Goal: Task Accomplishment & Management: Manage account settings

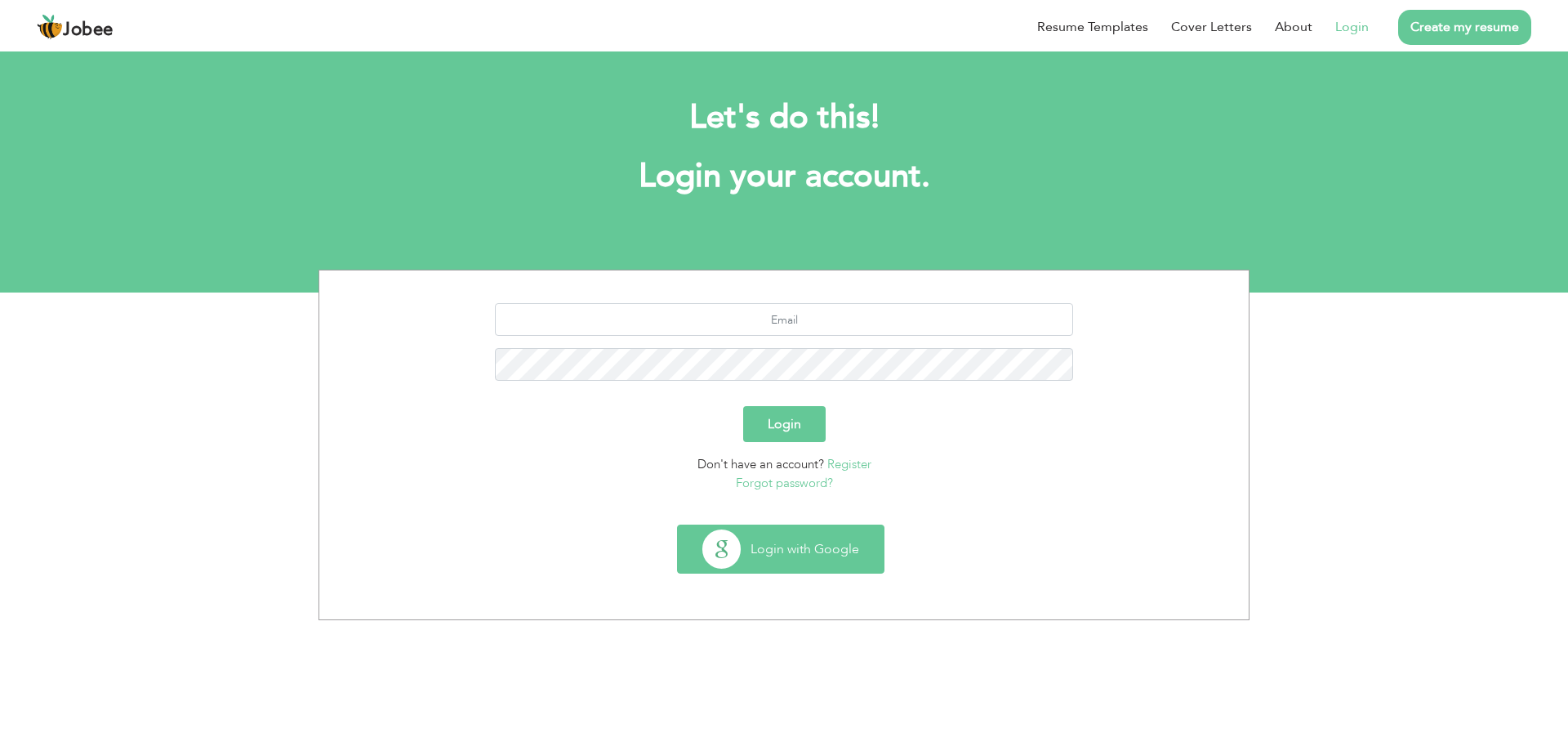
click at [811, 561] on button "Login with Google" at bounding box center [780, 549] width 206 height 47
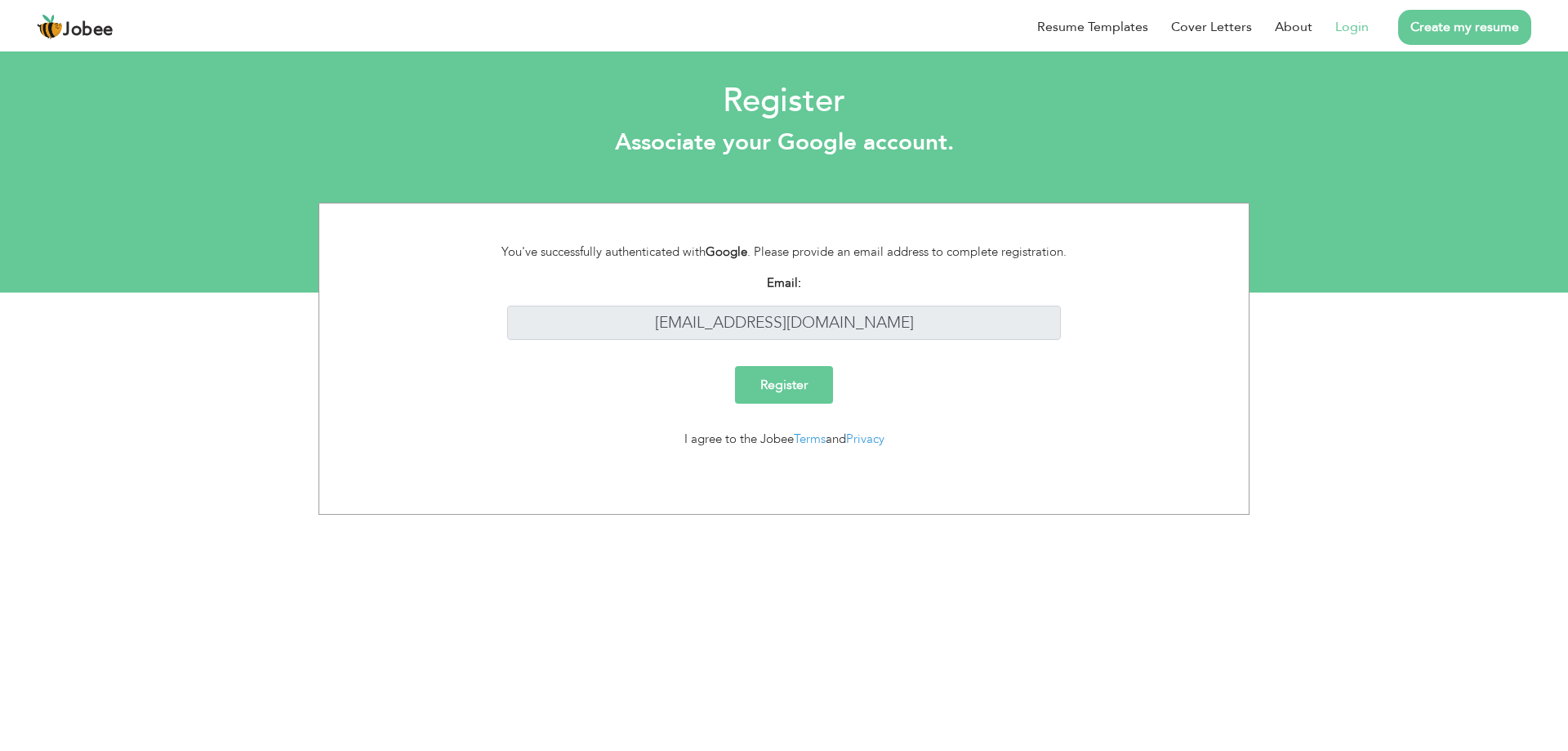
click at [778, 383] on input "Register" at bounding box center [784, 385] width 98 height 38
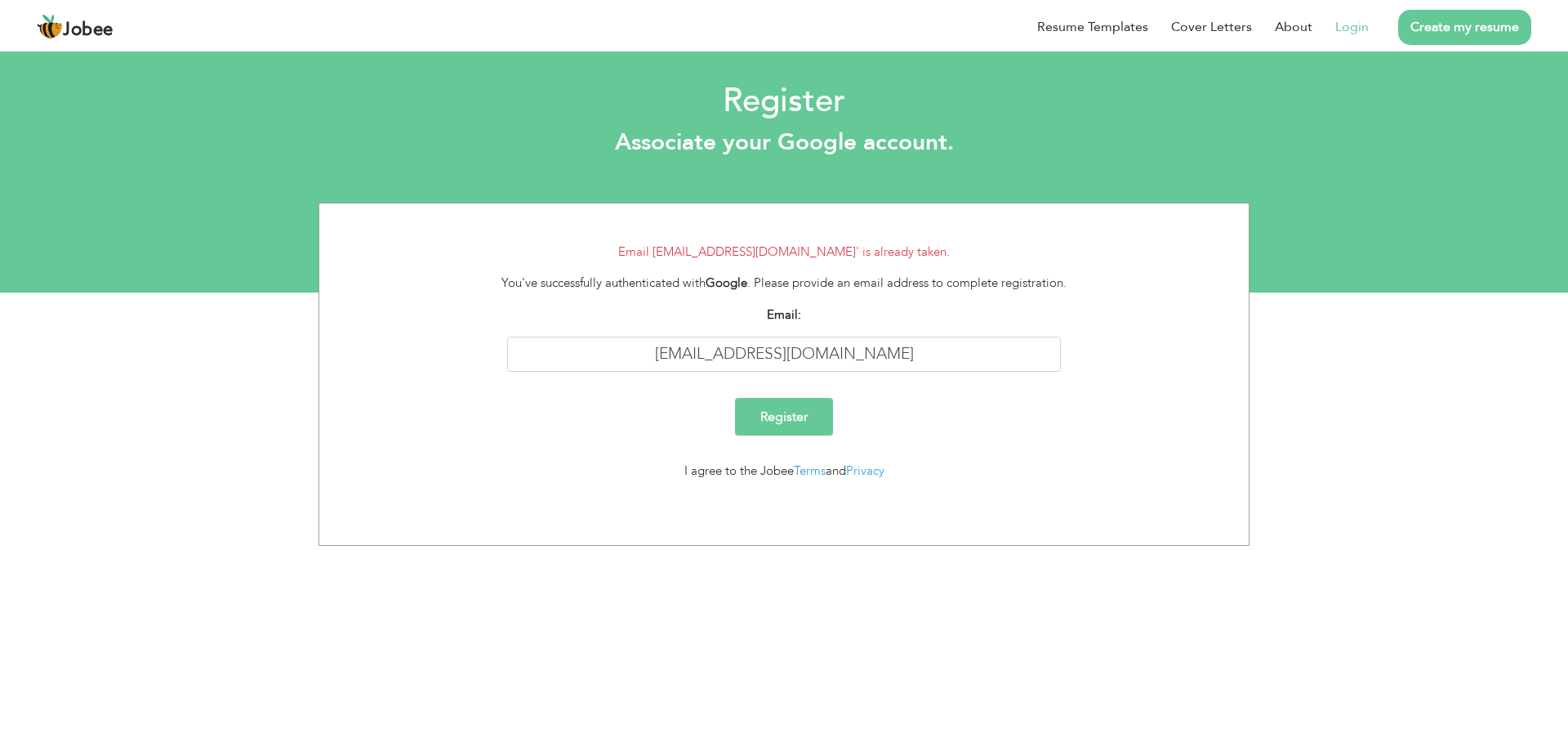
click at [777, 414] on input "Register" at bounding box center [784, 416] width 98 height 38
click at [1344, 445] on div "Email [EMAIL_ADDRESS][DOMAIN_NAME]' is already taken. You've successfully authe…" at bounding box center [784, 375] width 1568 height 344
click at [879, 293] on html "Jobee Resume Templates Cover Letters About Login Create my resume Register Asso…" at bounding box center [784, 146] width 1568 height 293
click at [1345, 31] on link "Login" at bounding box center [1352, 27] width 33 height 19
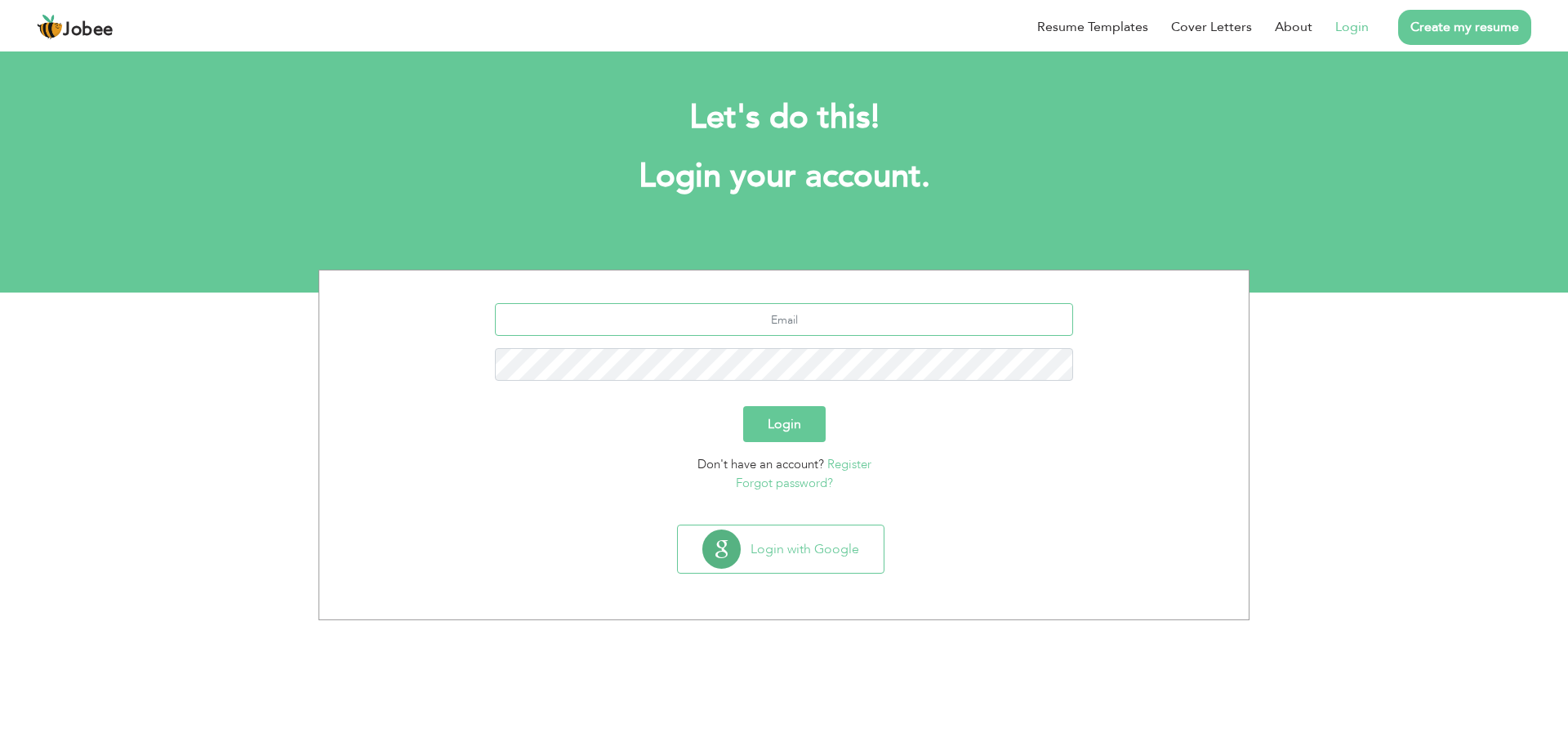
click at [714, 323] on input "text" at bounding box center [784, 319] width 579 height 32
type input "[EMAIL_ADDRESS][DOMAIN_NAME]"
drag, startPoint x: 721, startPoint y: 348, endPoint x: 667, endPoint y: 433, distance: 100.7
click at [667, 433] on div "Login" at bounding box center [784, 424] width 904 height 36
click at [790, 486] on link "Forgot password?" at bounding box center [784, 483] width 97 height 17
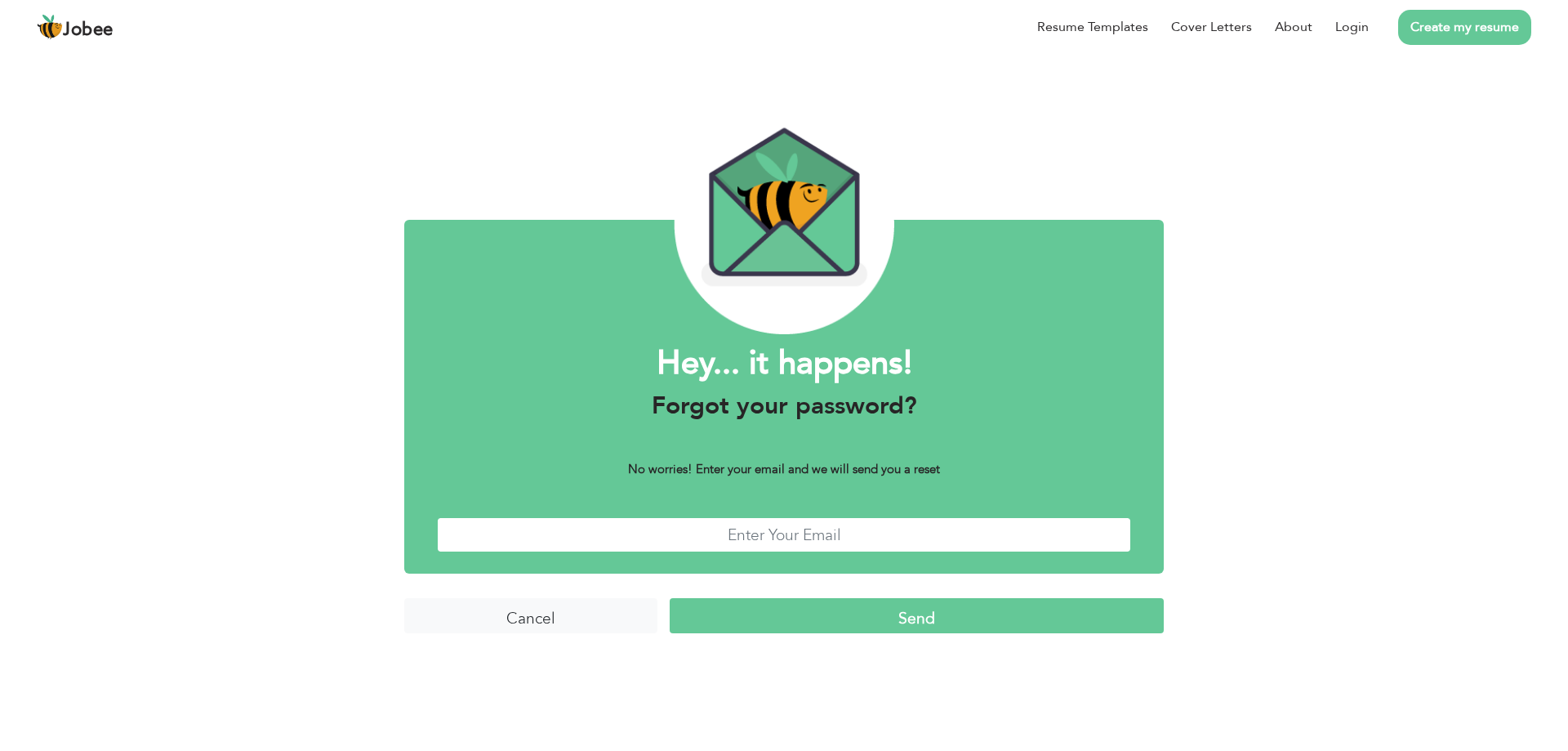
click at [744, 539] on input "text" at bounding box center [783, 535] width 694 height 35
type input "[EMAIL_ADDRESS][DOMAIN_NAME]"
click at [771, 590] on form "Hey... it happens! Forgot your password? No worries! Enter your email and we wi…" at bounding box center [784, 463] width 760 height 388
click at [905, 630] on input "Send" at bounding box center [917, 616] width 494 height 35
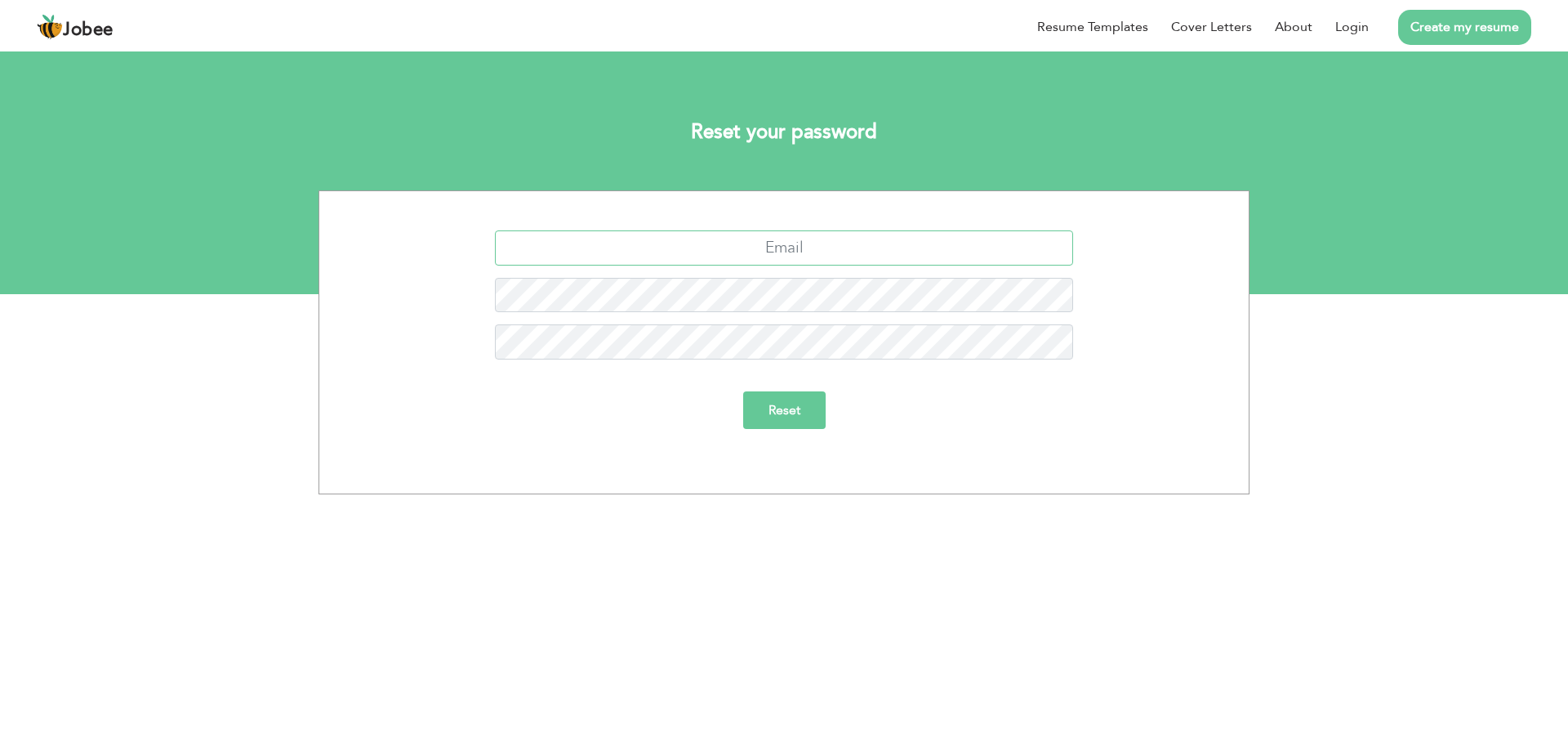
click at [769, 253] on input "text" at bounding box center [784, 248] width 579 height 35
type input "[EMAIL_ADDRESS][DOMAIN_NAME]"
click at [787, 413] on input "Reset" at bounding box center [784, 410] width 82 height 38
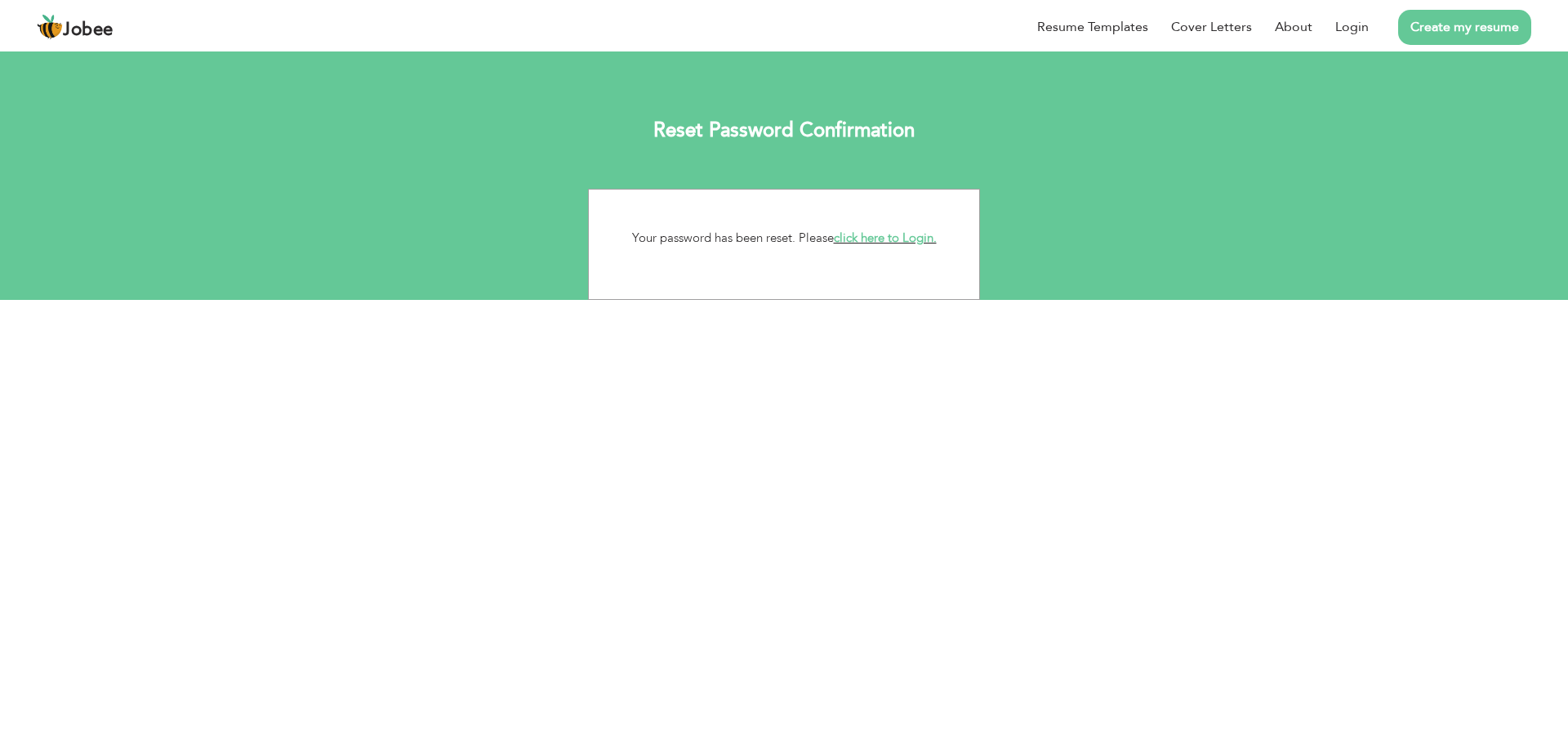
click at [901, 240] on link "click here to Login." at bounding box center [885, 238] width 103 height 17
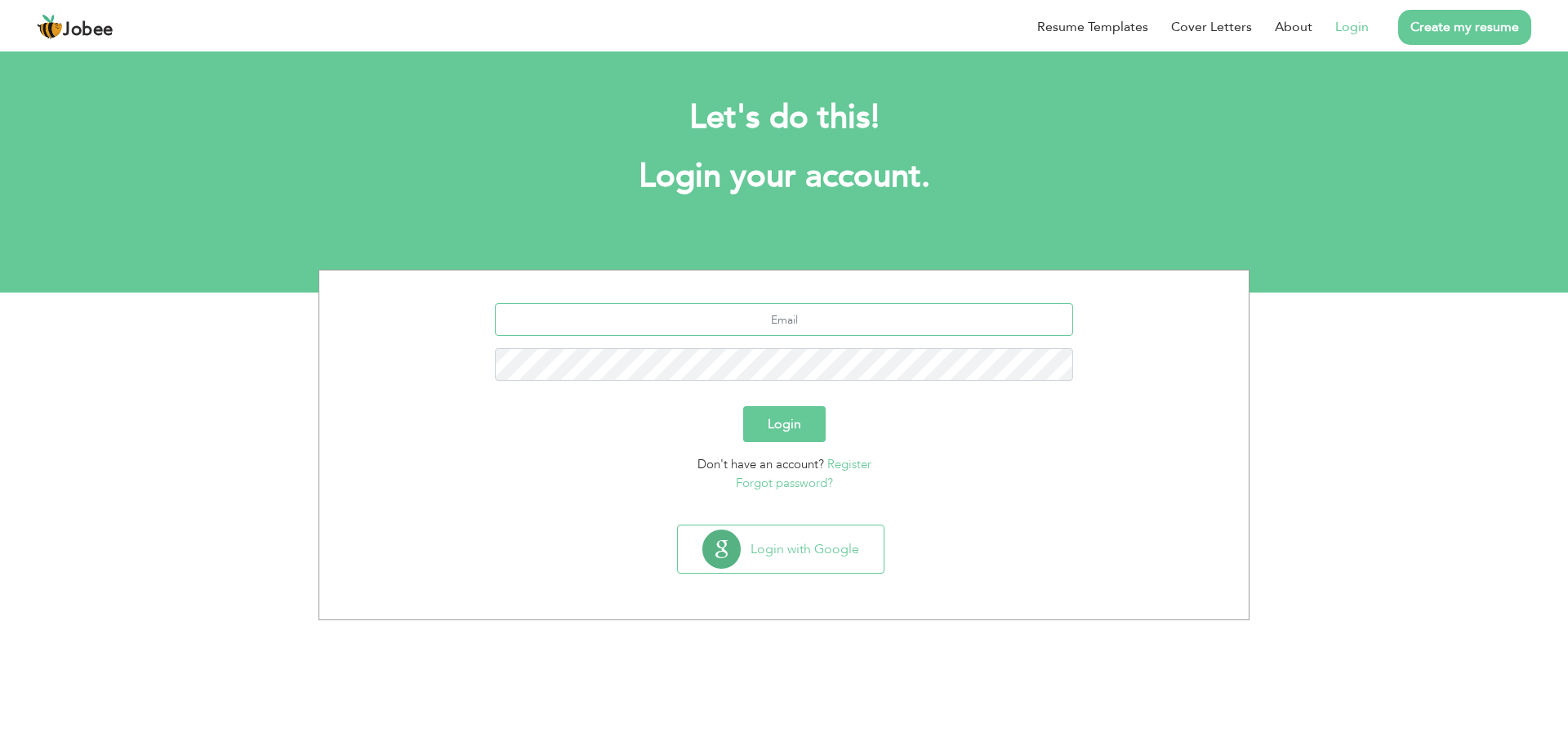
click at [745, 313] on input "text" at bounding box center [784, 319] width 579 height 32
type input "[EMAIL_ADDRESS][DOMAIN_NAME]"
click at [791, 438] on button "Login" at bounding box center [784, 424] width 82 height 36
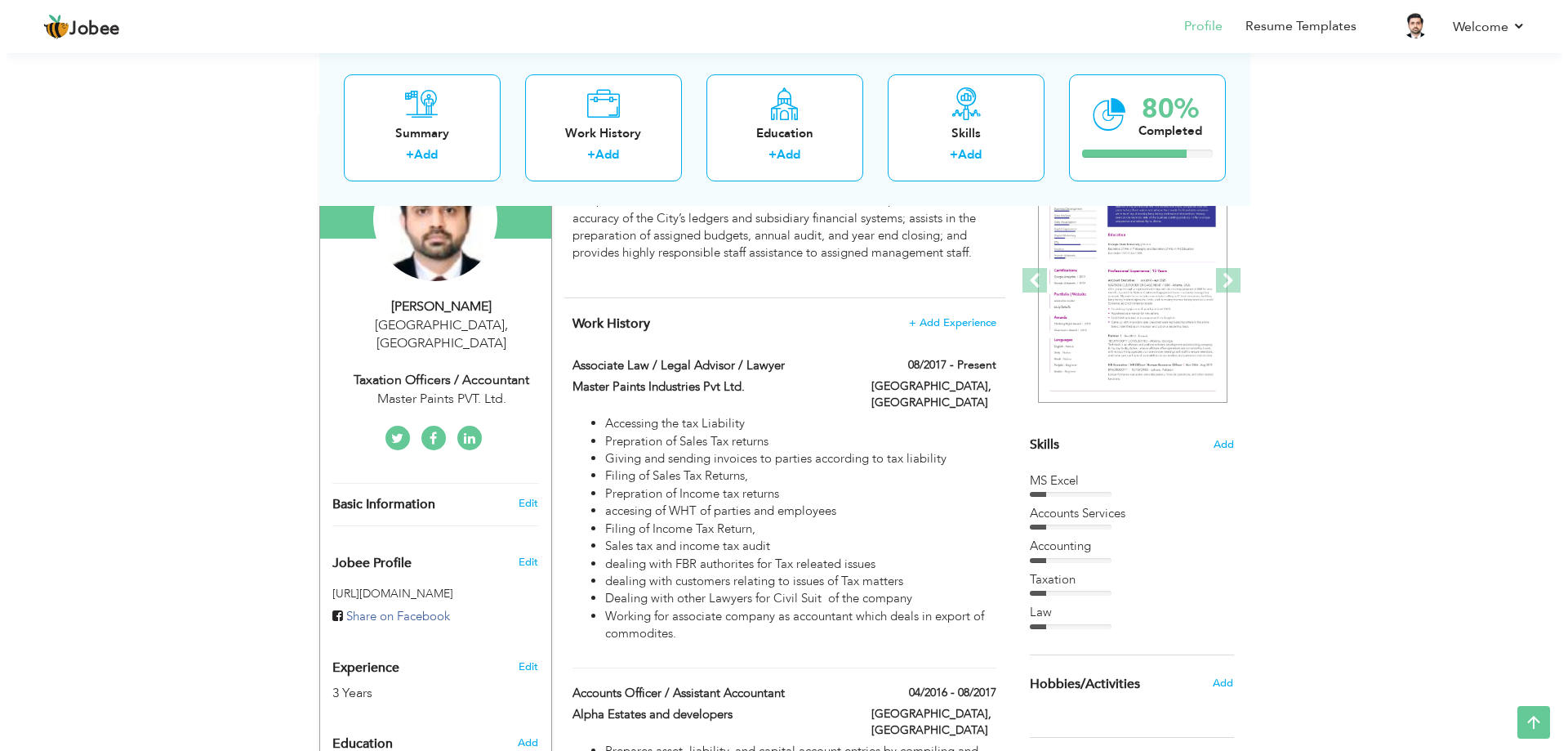
scroll to position [121, 0]
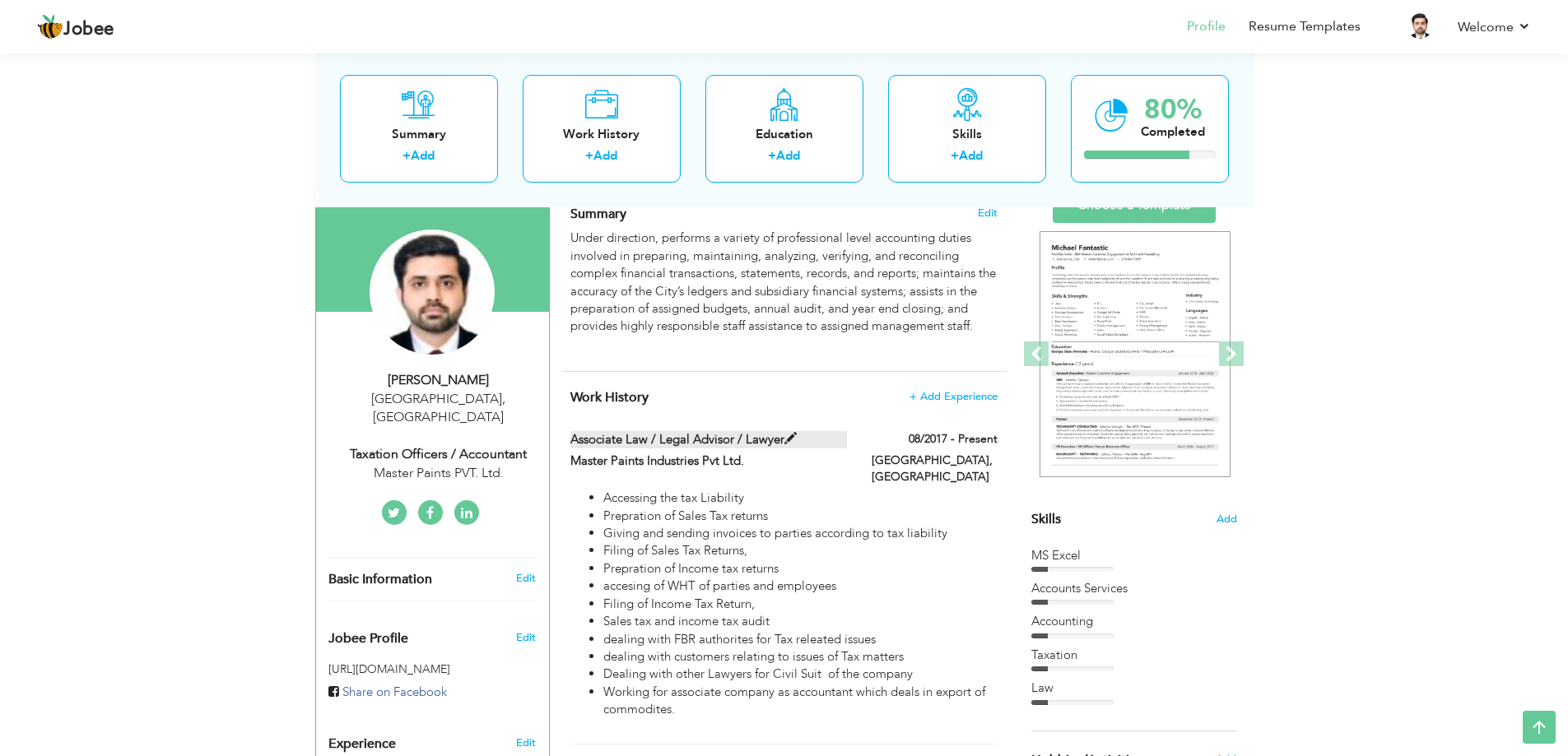
click at [788, 434] on span at bounding box center [790, 439] width 12 height 12
type input "Associate Law / Legal Advisor / Lawyer"
type input "Master Paints Industries Pvt Ltd."
type input "08/2017"
type input "[GEOGRAPHIC_DATA]"
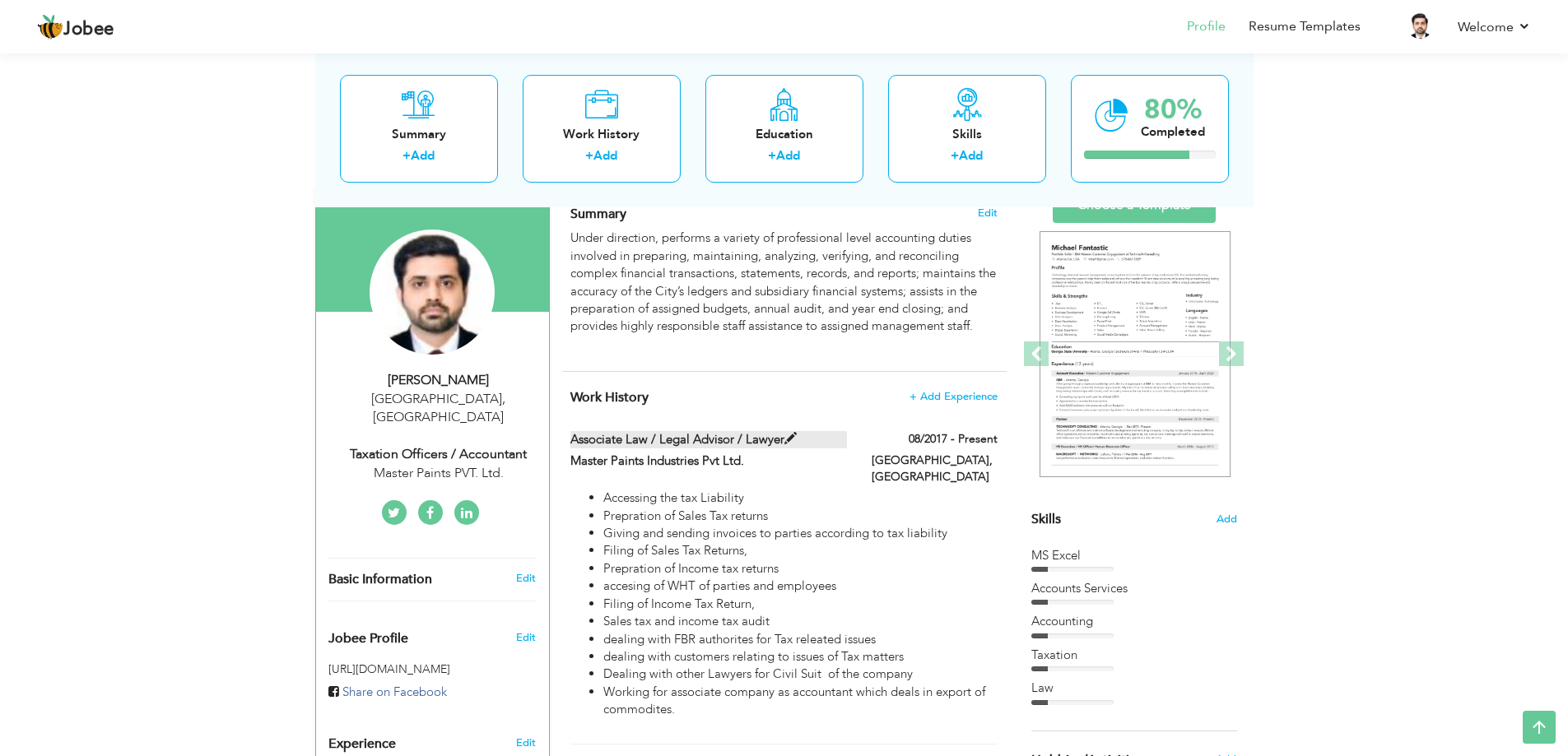
type input "[GEOGRAPHIC_DATA]"
checkbox input "true"
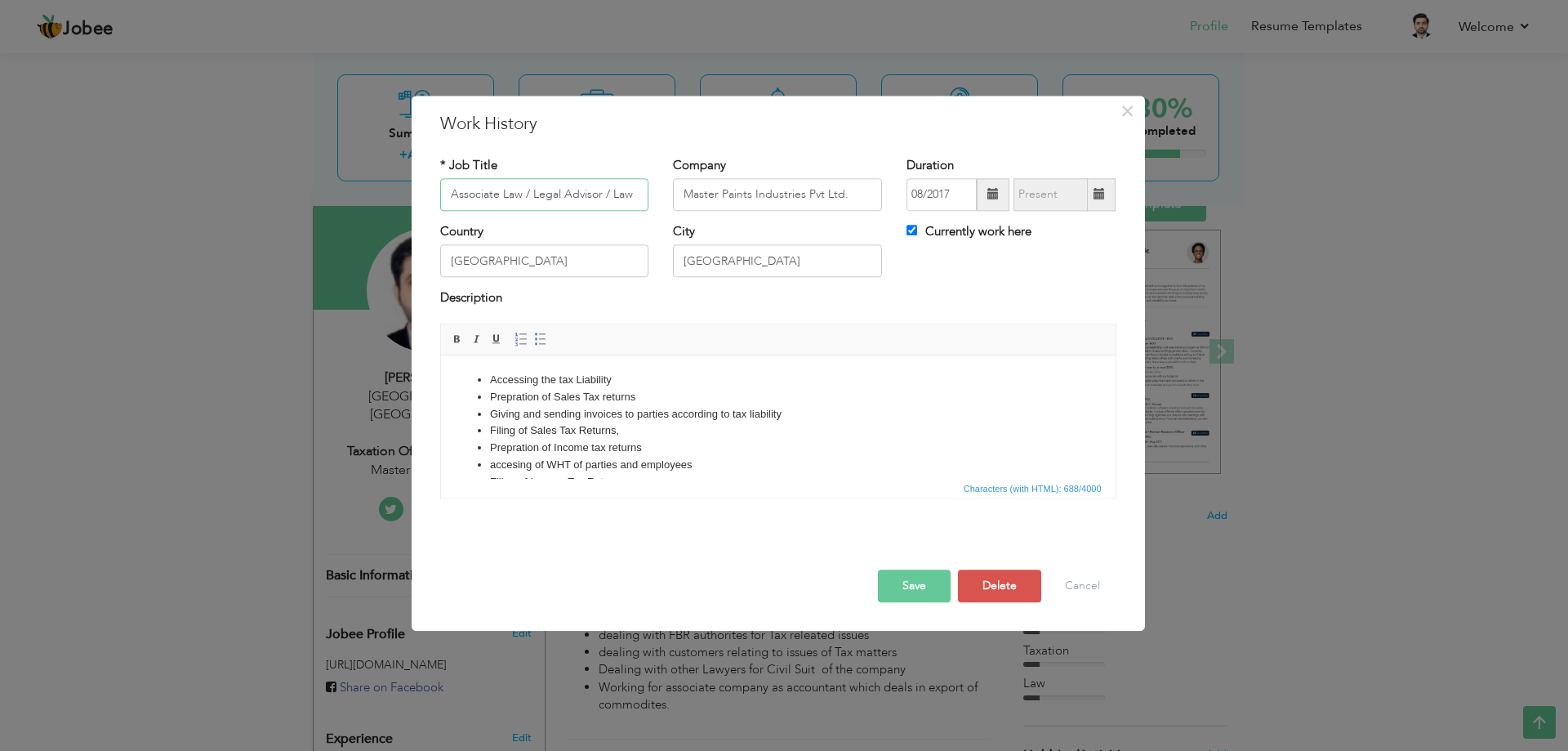
scroll to position [0, 0]
type input "A"
type input "Assistant Manager Taxation/Procurement"
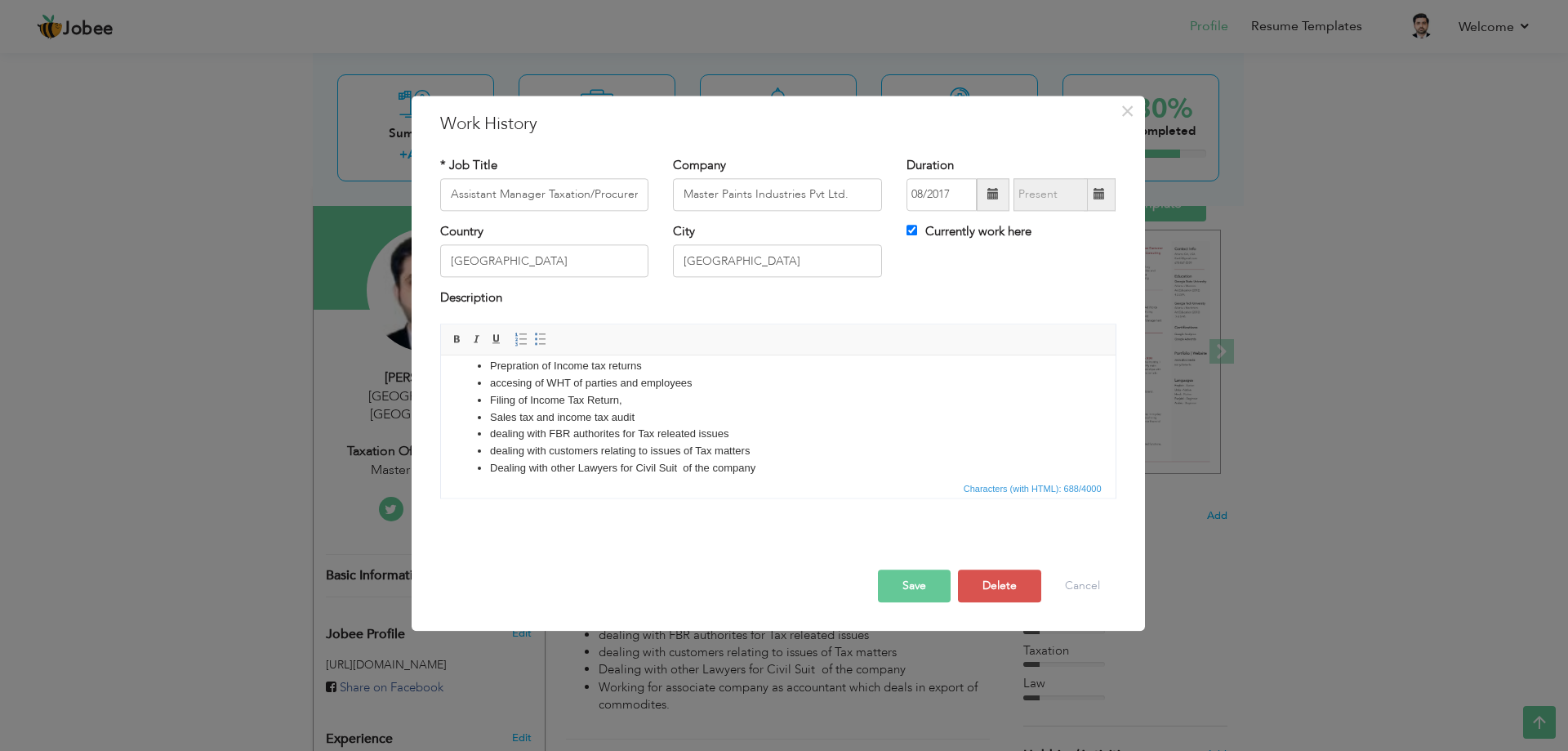
click at [623, 402] on li "Filing of Income Tax Return," at bounding box center [778, 401] width 576 height 18
click at [790, 418] on li "Withholding Tax under Sec, 149, 155, 153 of income tax act" at bounding box center [778, 418] width 576 height 18
click at [773, 415] on li "Withholding Tax under Sec, 149, 155, 153 of income tax act" at bounding box center [778, 418] width 576 height 18
click at [492, 401] on li at bounding box center [778, 404] width 576 height 18
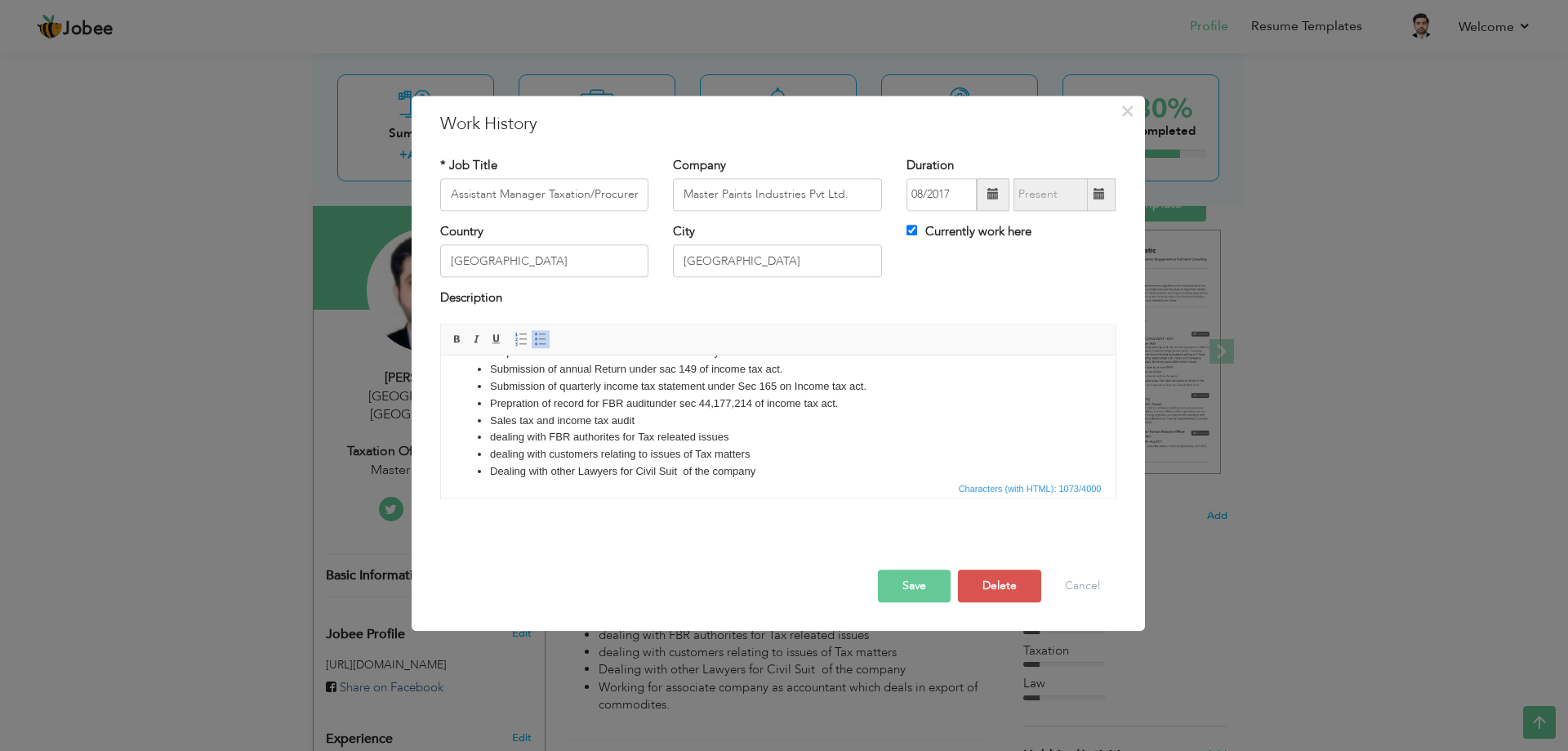
click at [911, 581] on button "Save" at bounding box center [914, 585] width 72 height 32
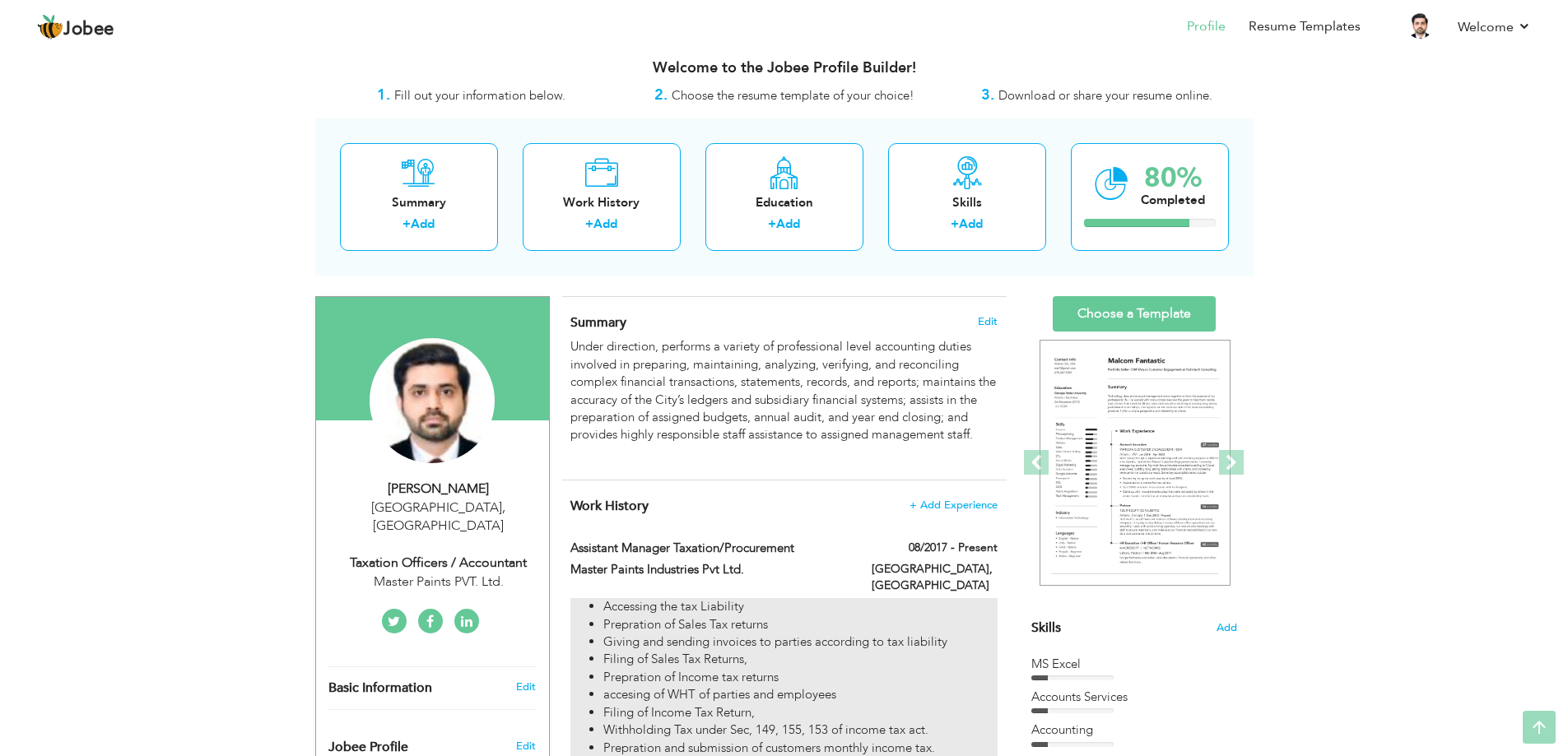
scroll to position [0, 0]
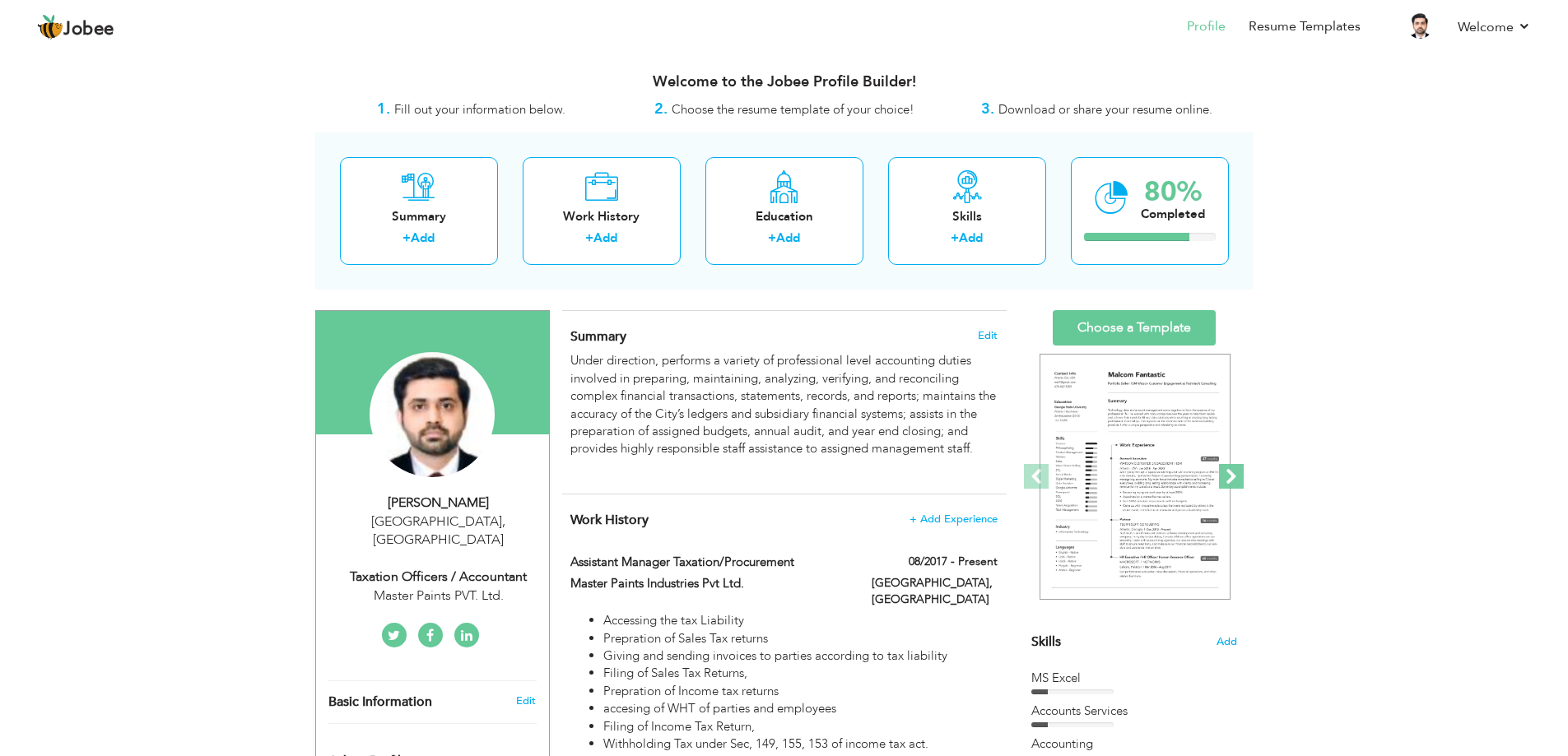
click at [1237, 475] on span at bounding box center [1231, 476] width 24 height 24
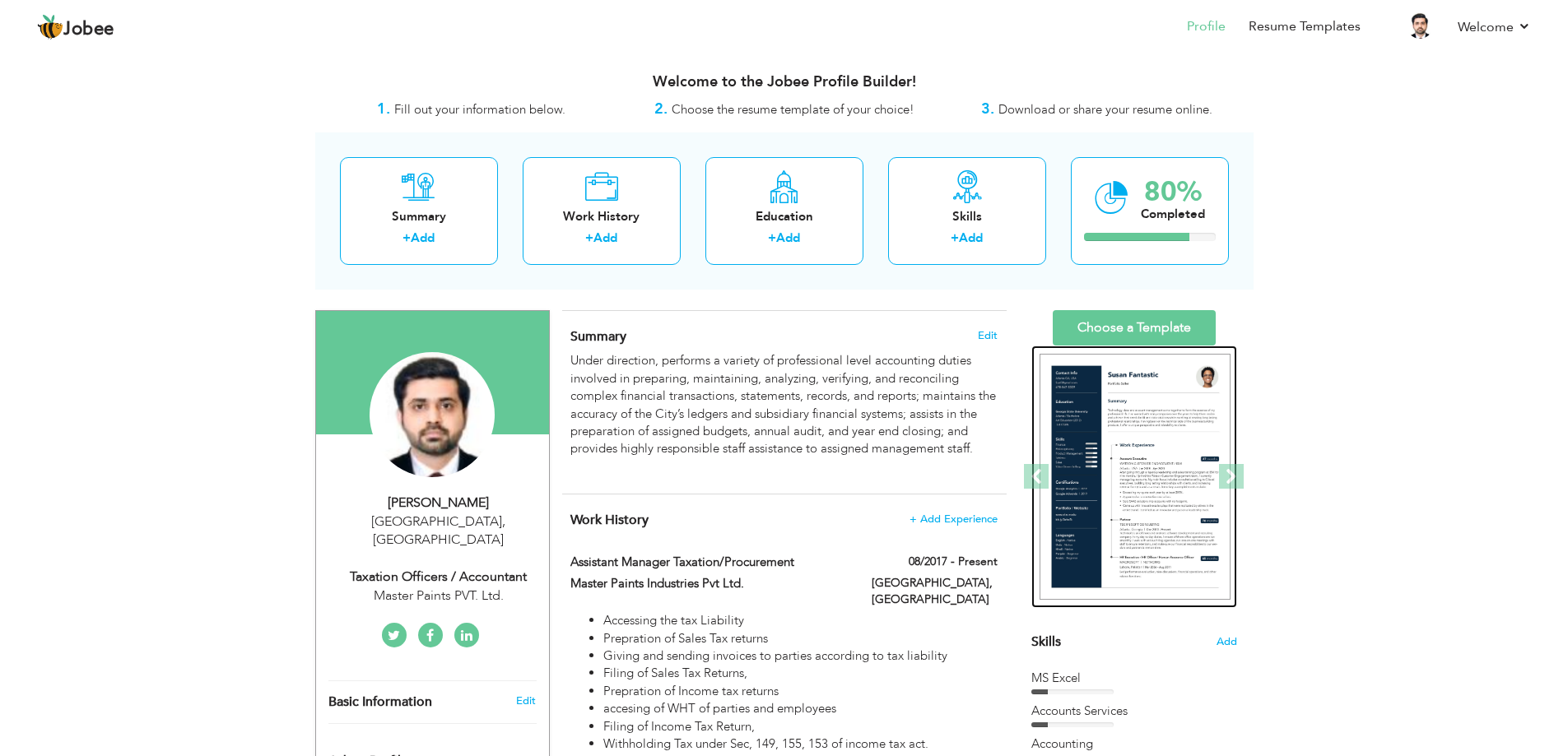
click at [1141, 483] on img at bounding box center [1135, 477] width 191 height 246
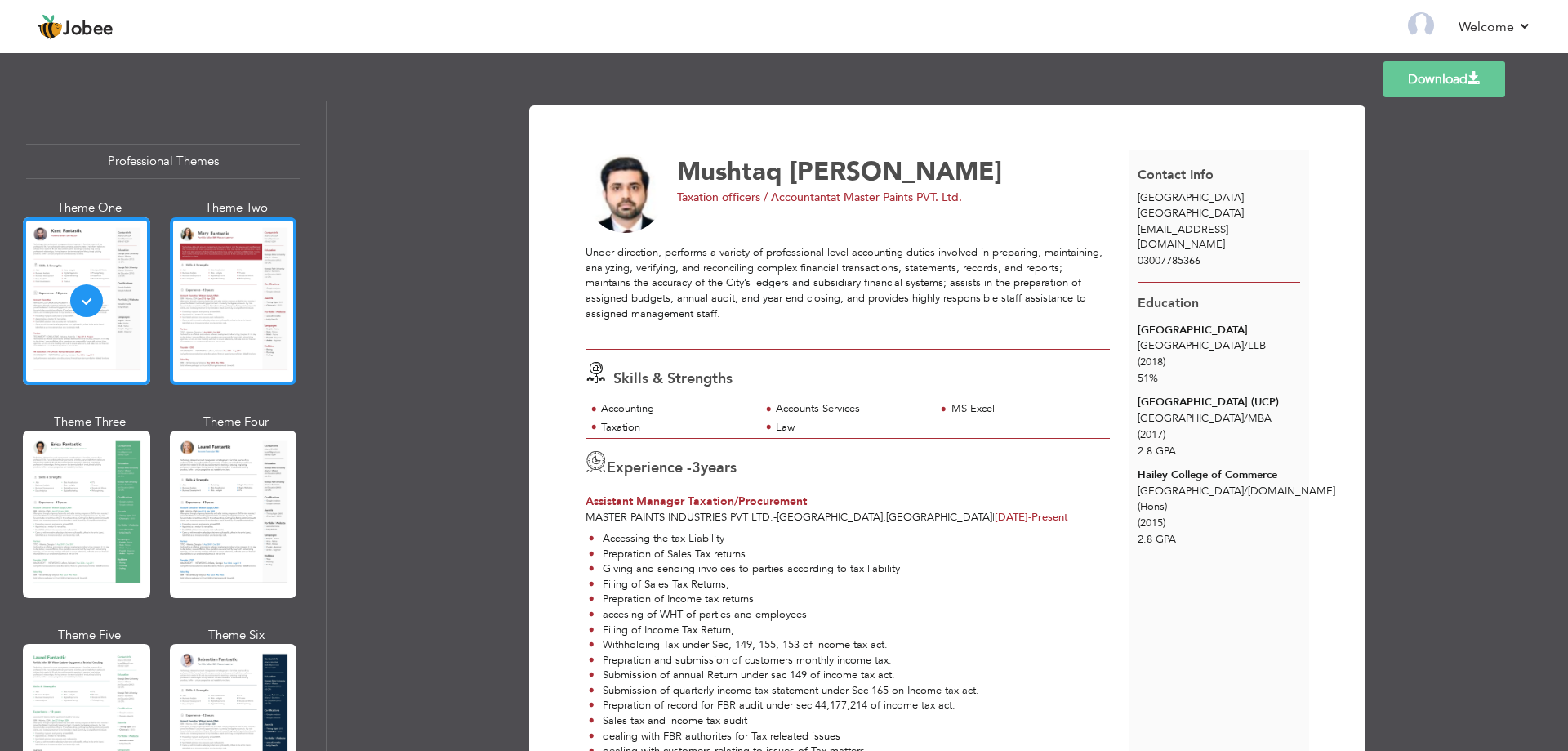
click at [209, 303] on div at bounding box center [233, 300] width 127 height 168
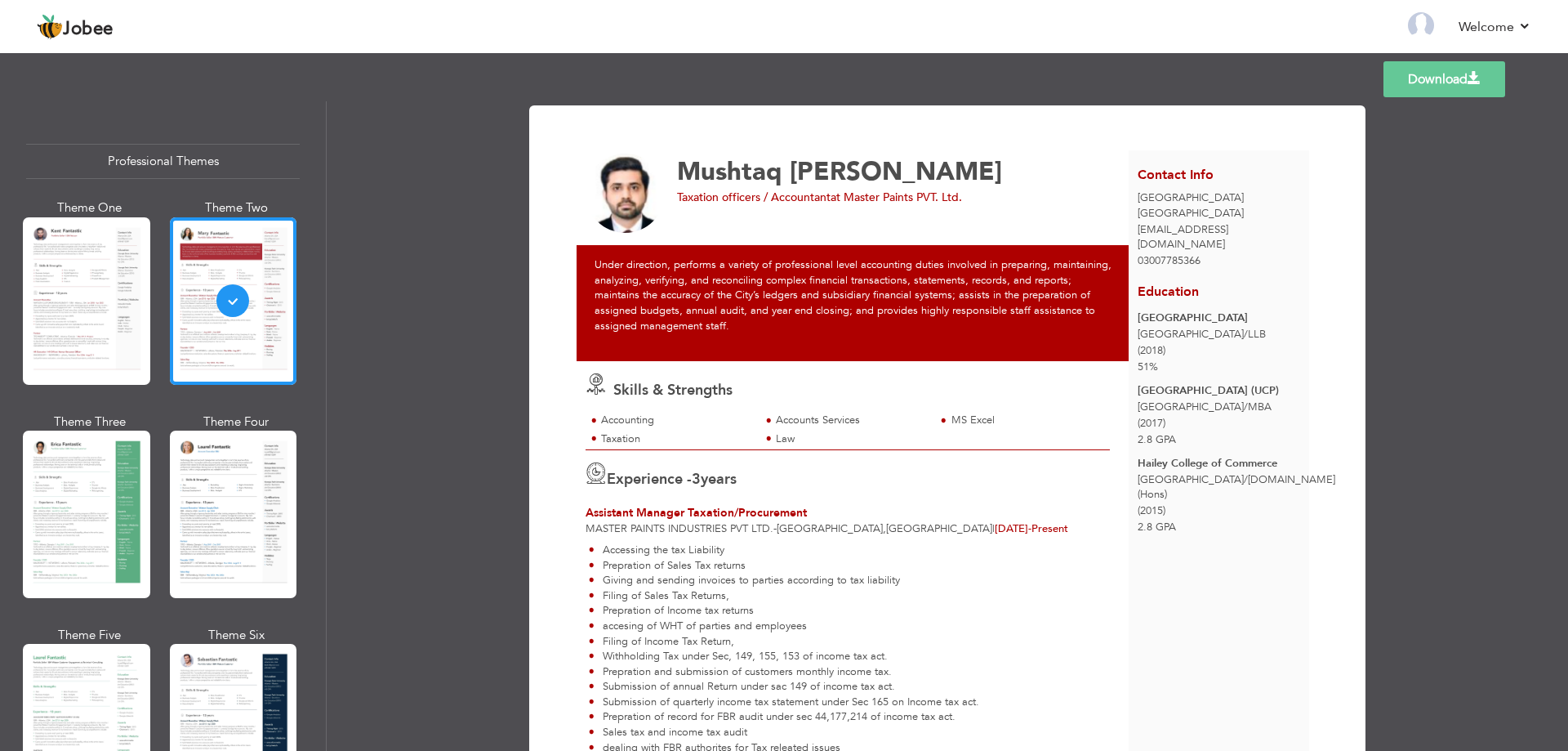
click at [58, 527] on div at bounding box center [86, 514] width 127 height 168
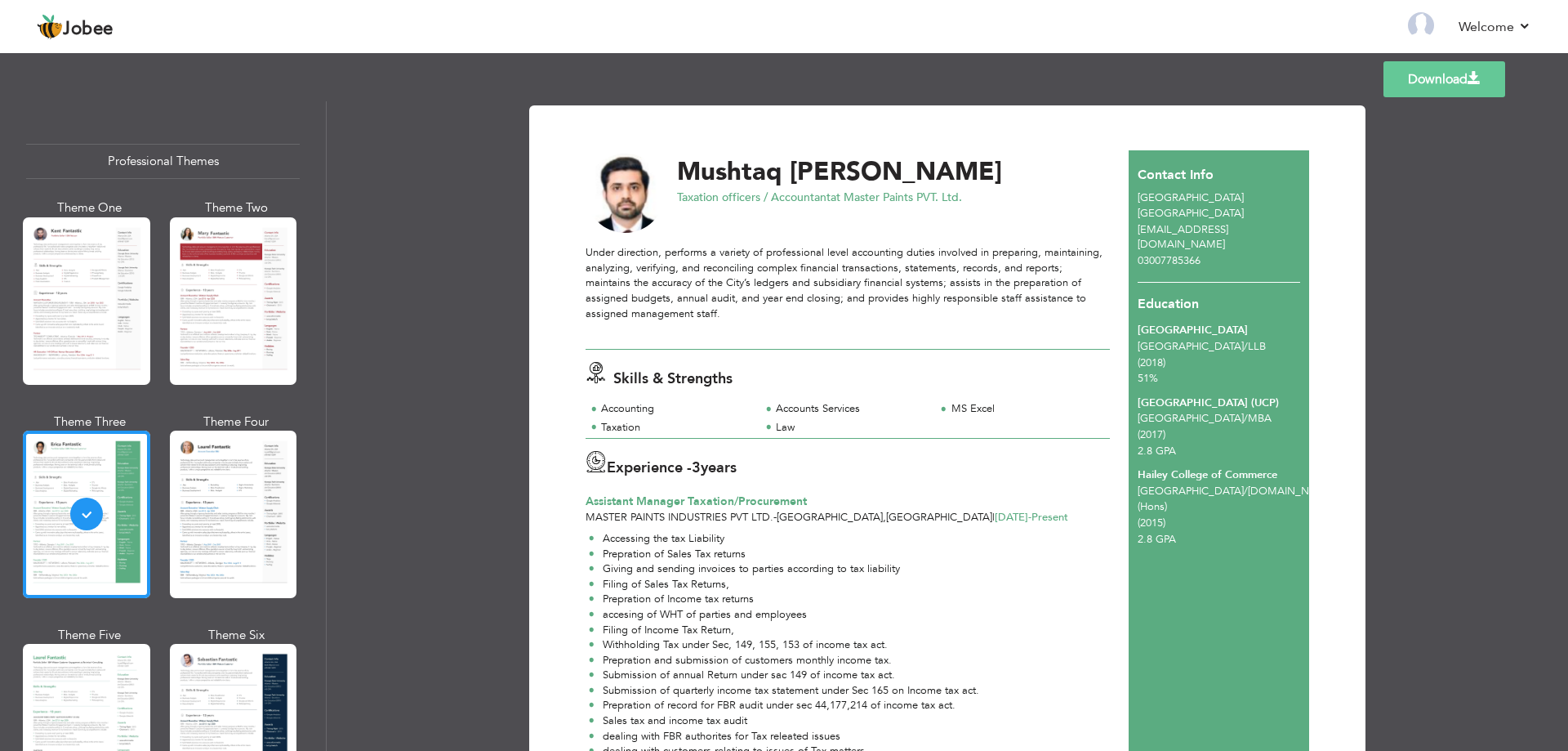
click at [213, 540] on div at bounding box center [233, 514] width 127 height 168
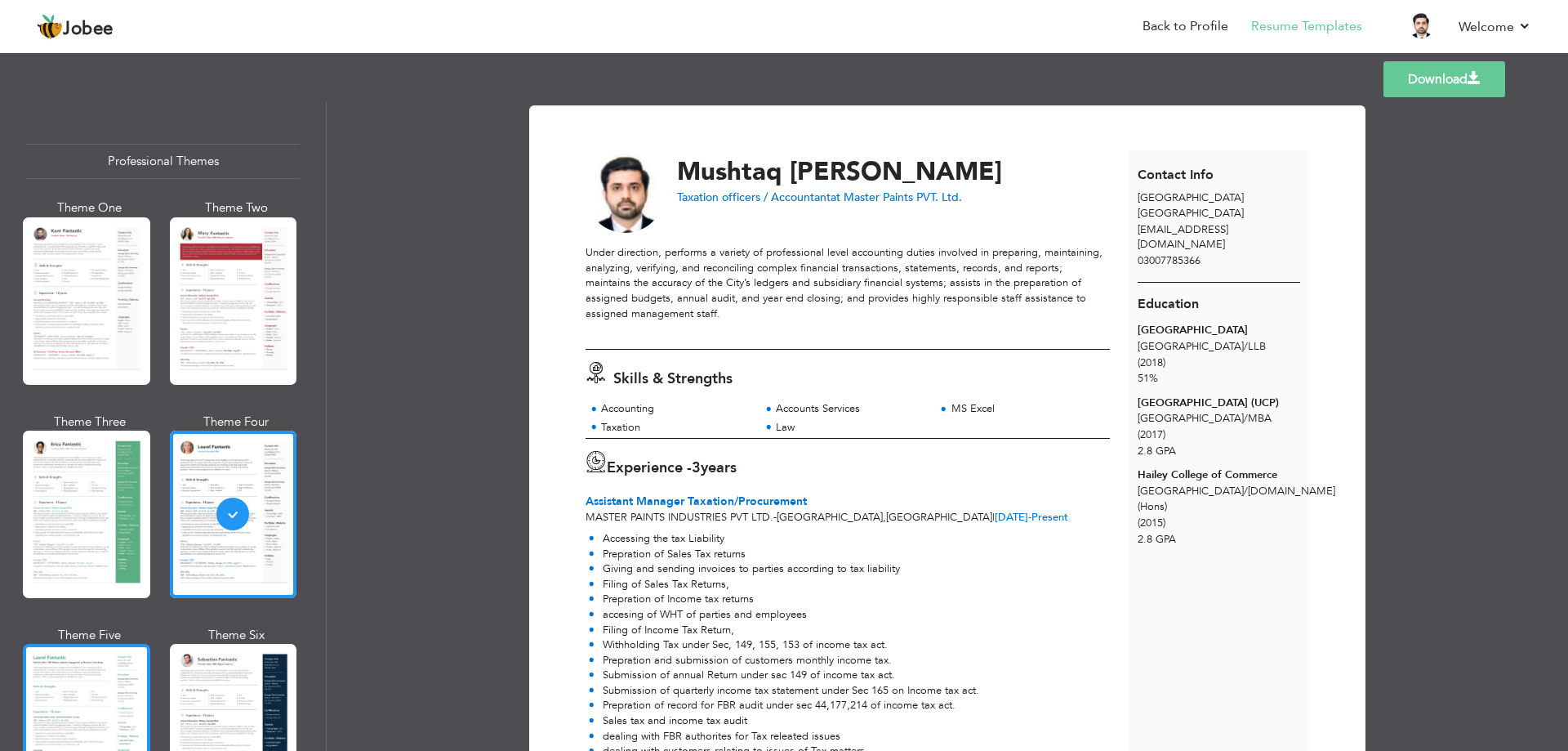
click at [77, 681] on div at bounding box center [86, 727] width 127 height 168
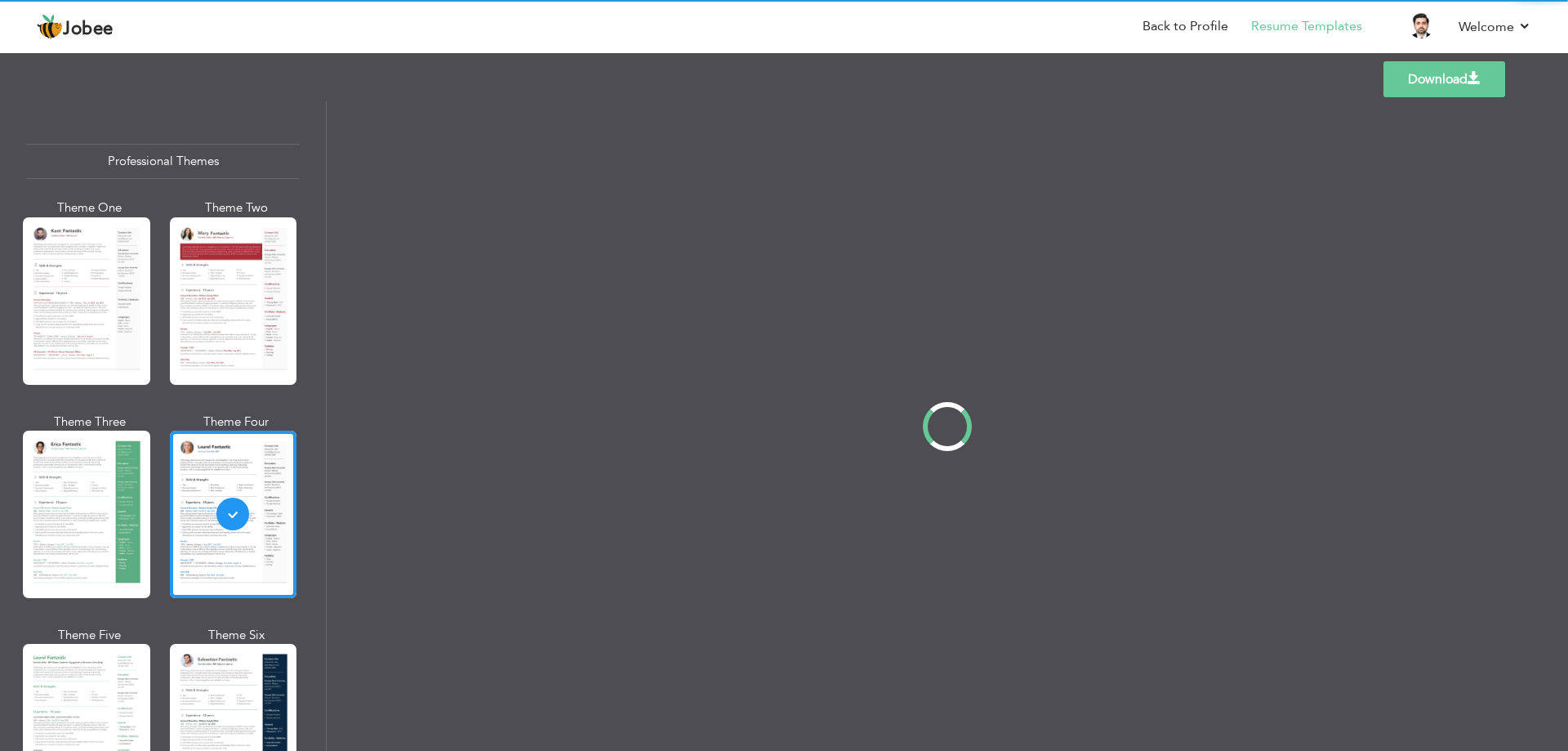
click at [204, 685] on div "Professional Themes Theme One Theme Two Theme Three Theme Four" at bounding box center [784, 426] width 1568 height 650
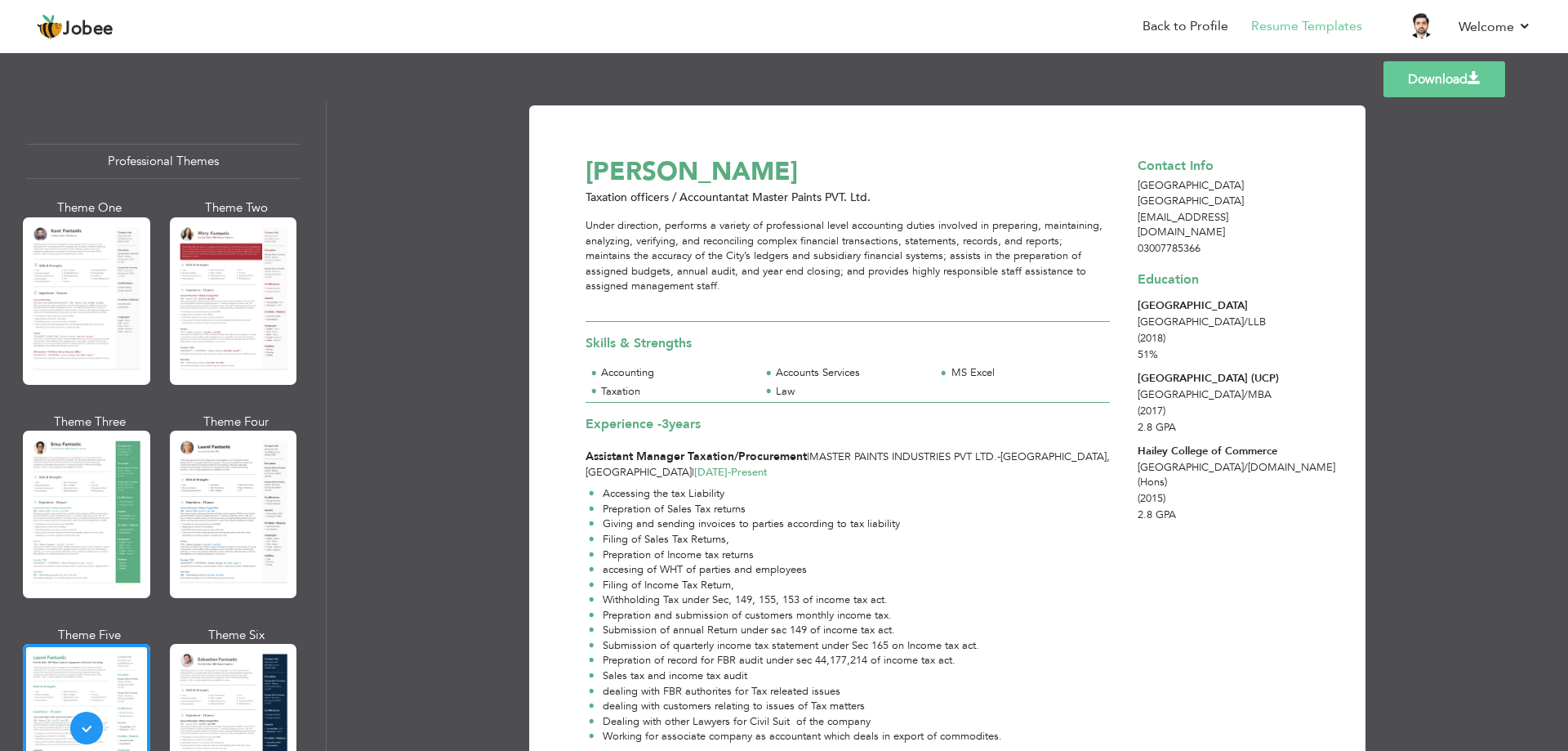
click at [204, 685] on div at bounding box center [233, 727] width 127 height 168
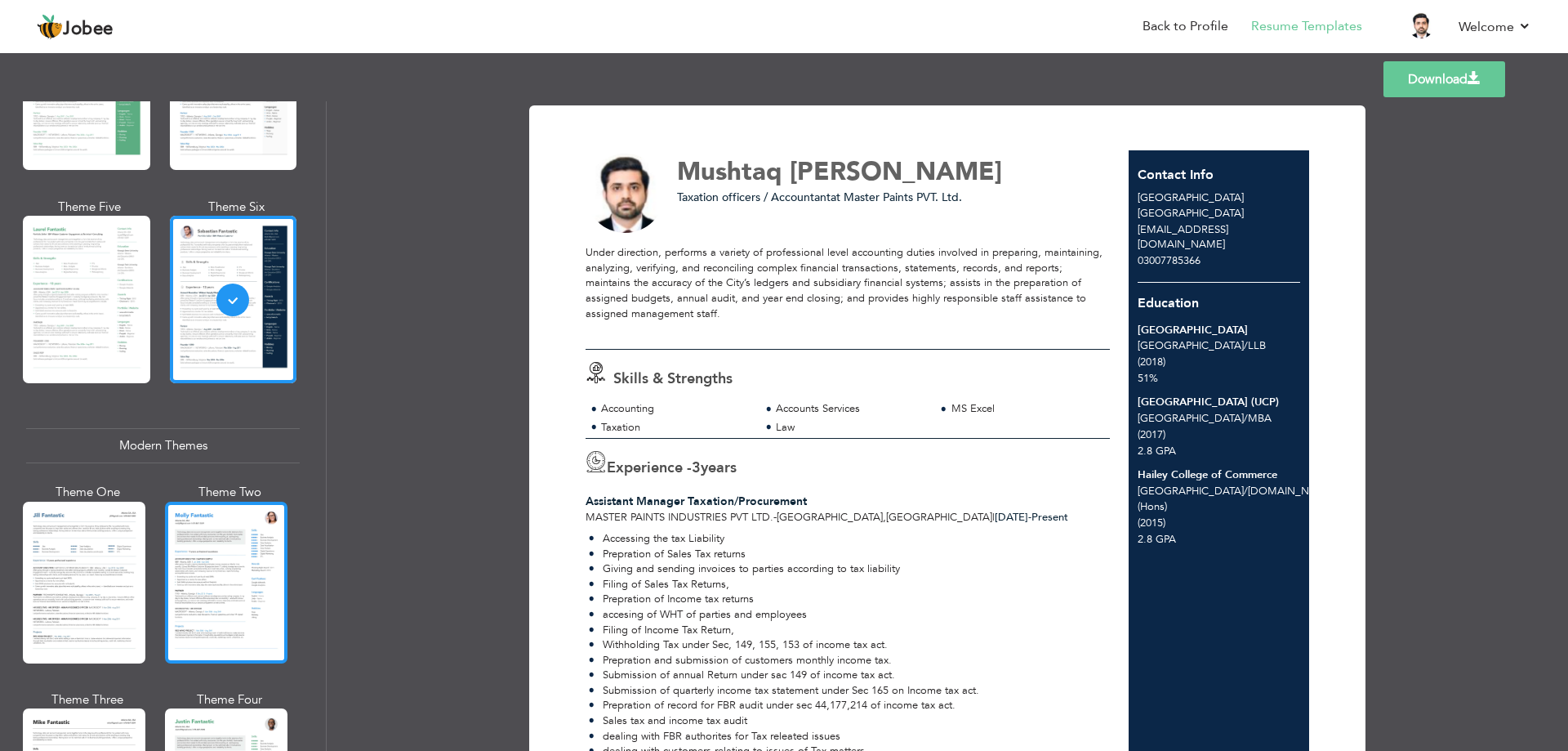
scroll to position [490, 0]
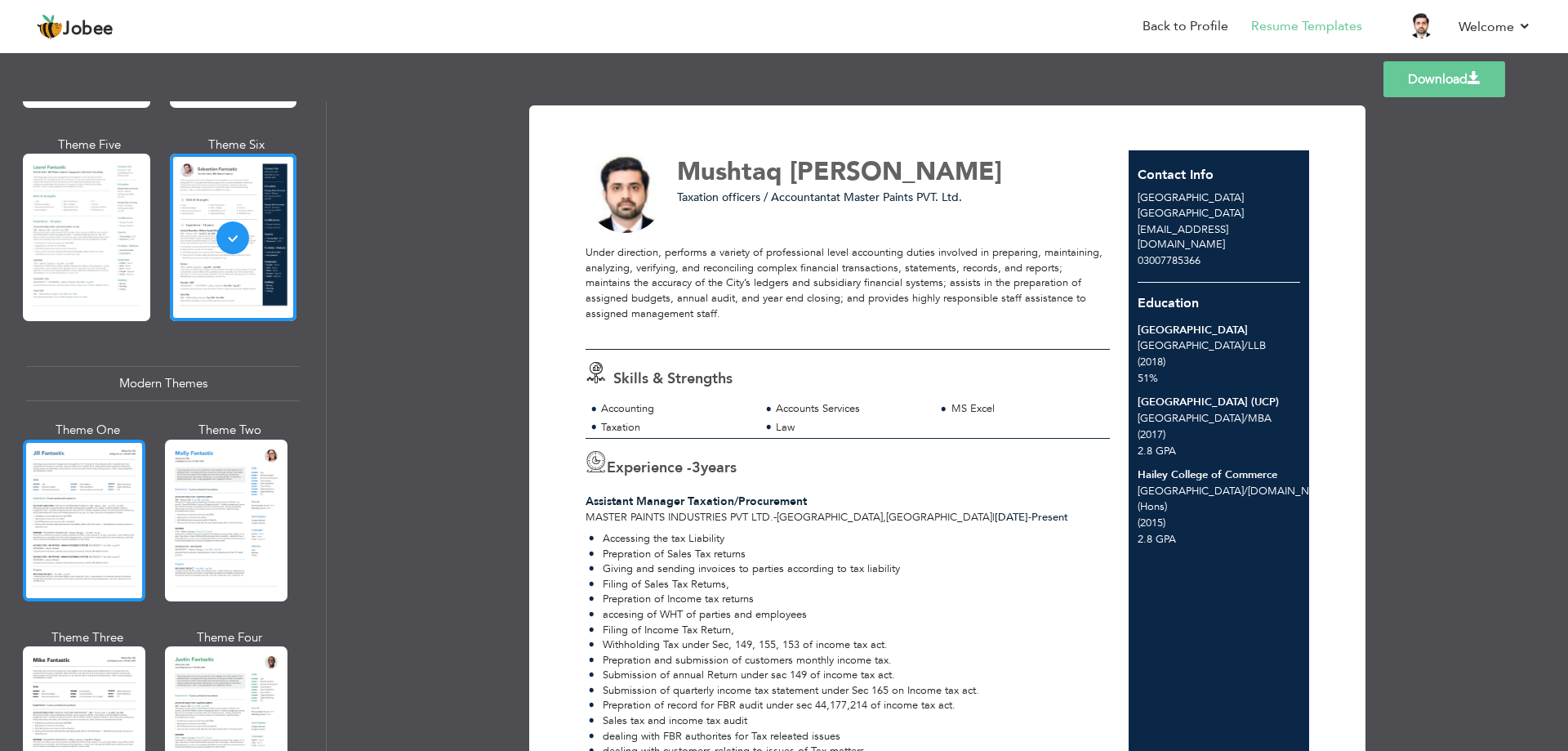
click at [57, 490] on div at bounding box center [84, 520] width 122 height 161
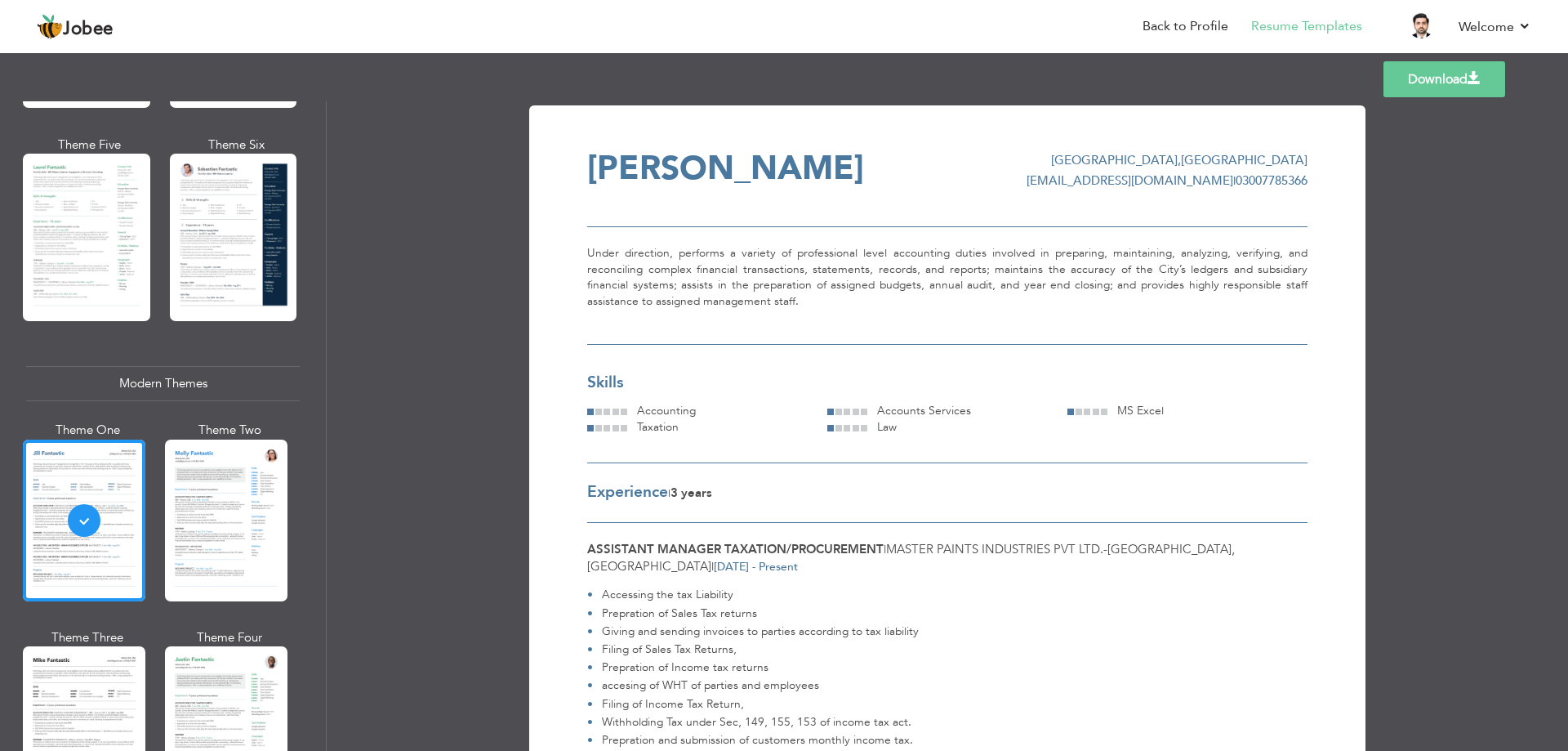
click at [224, 495] on div at bounding box center [226, 520] width 122 height 161
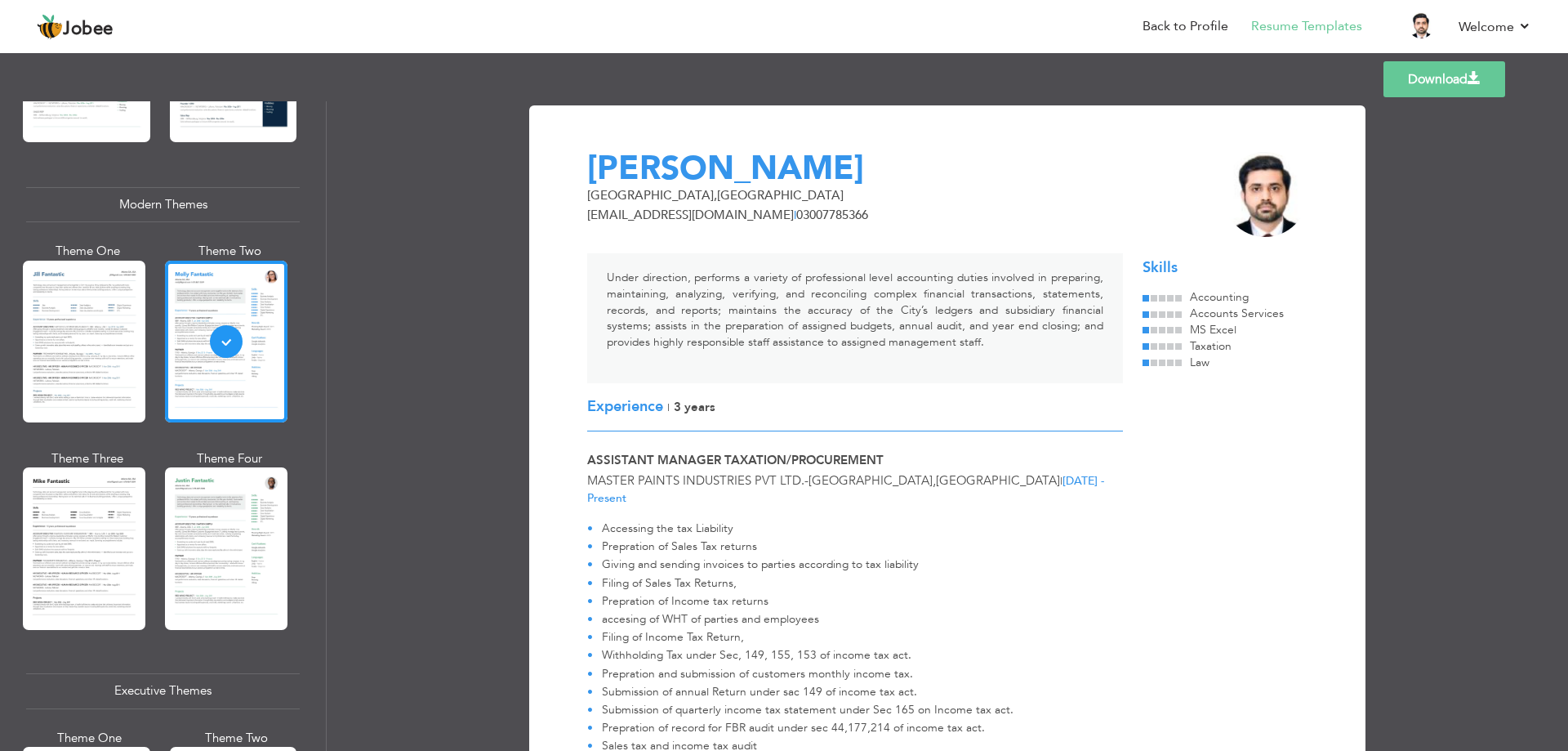
scroll to position [735, 0]
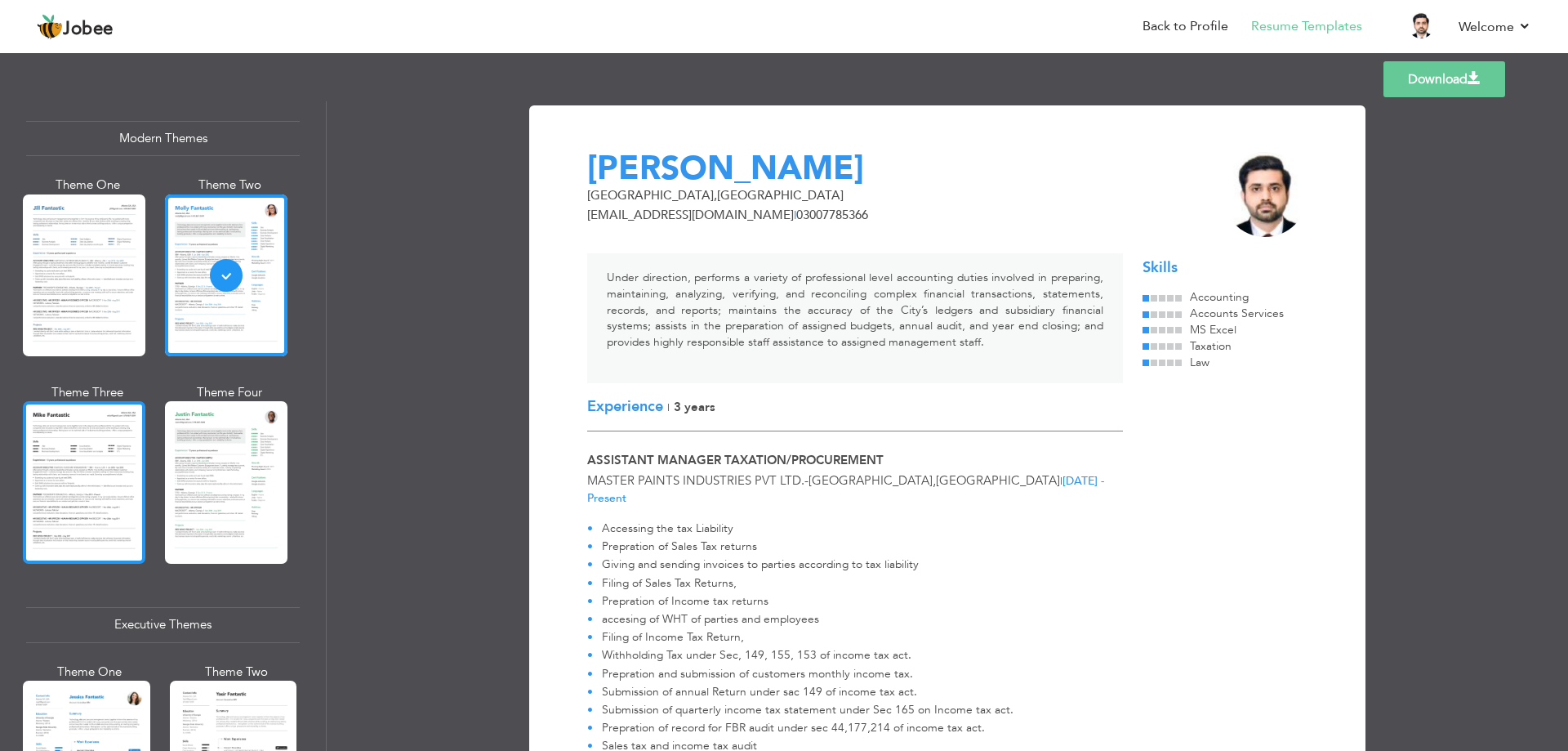
click at [91, 486] on div at bounding box center [84, 482] width 122 height 161
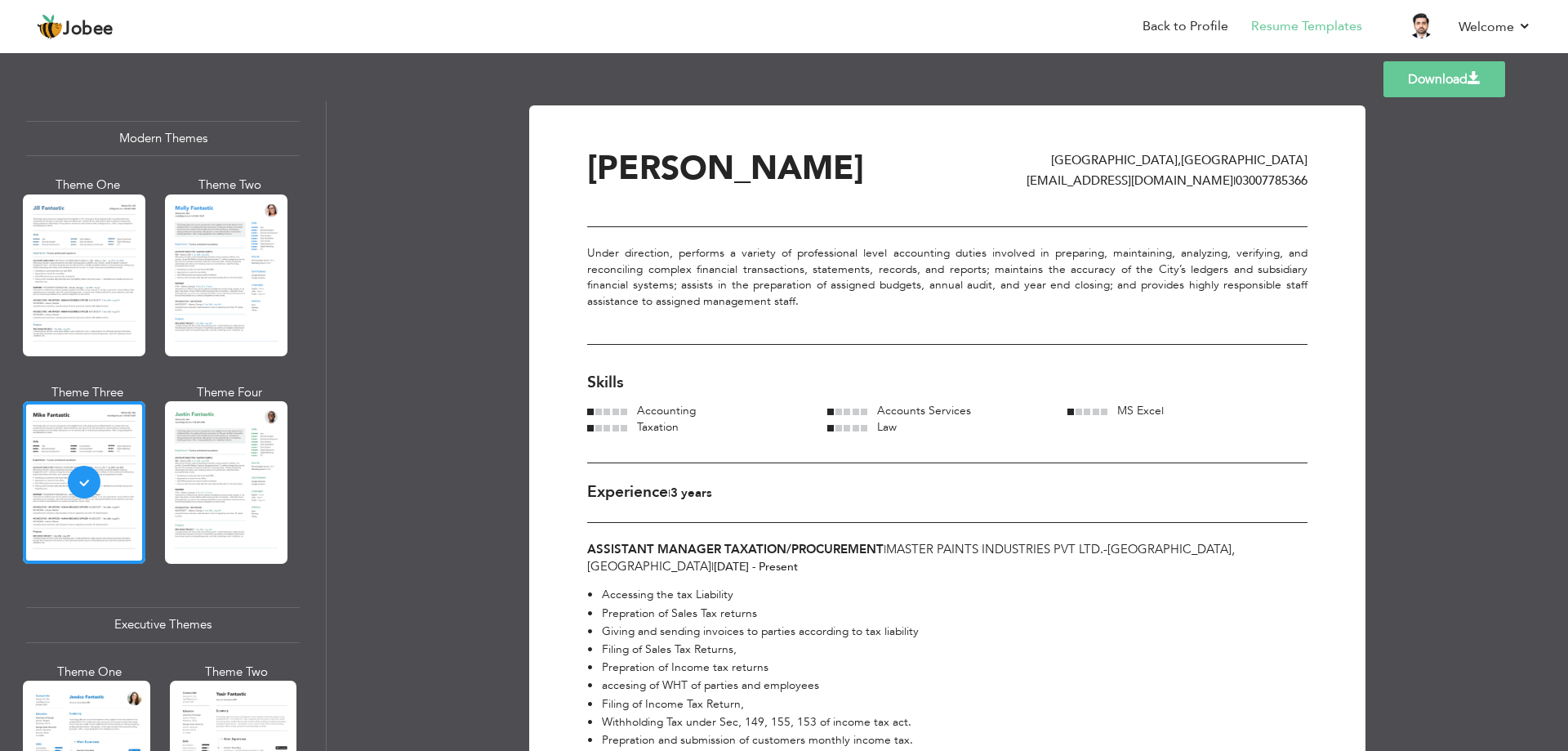
click at [295, 482] on div "Professional Themes Theme One Theme Two Theme Three Theme Six" at bounding box center [163, 426] width 326 height 650
click at [267, 480] on div at bounding box center [226, 482] width 122 height 161
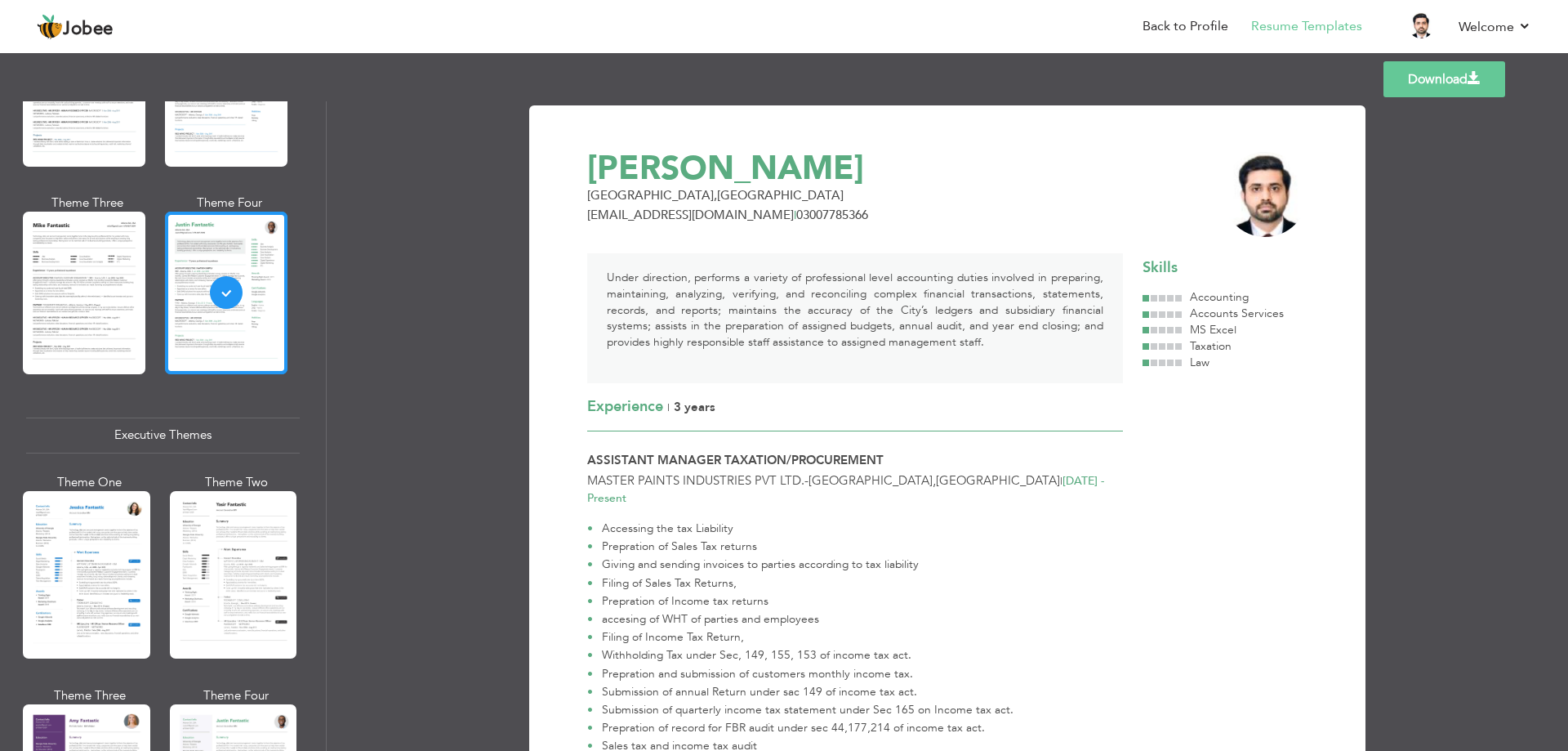
scroll to position [981, 0]
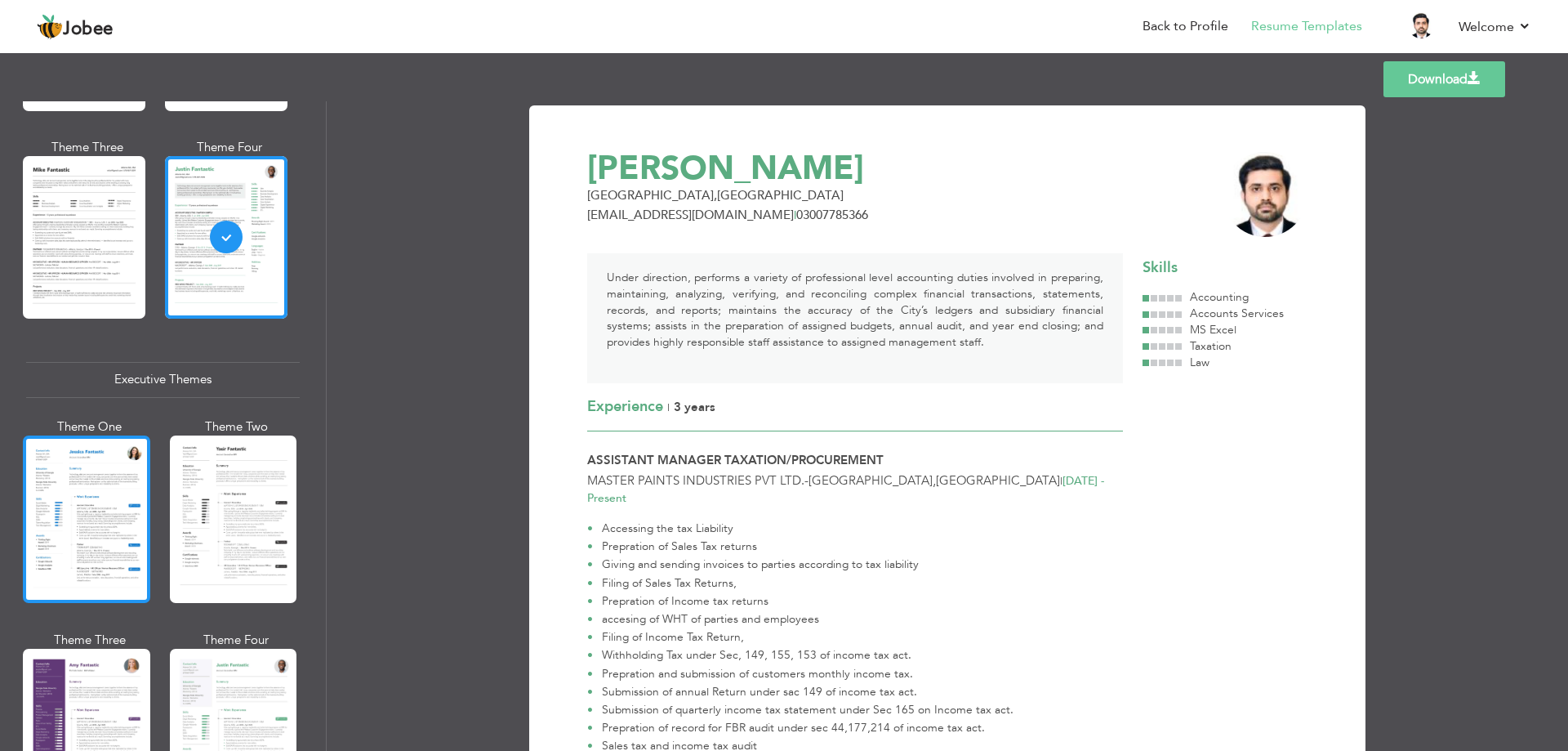
click at [125, 516] on div at bounding box center [86, 519] width 127 height 168
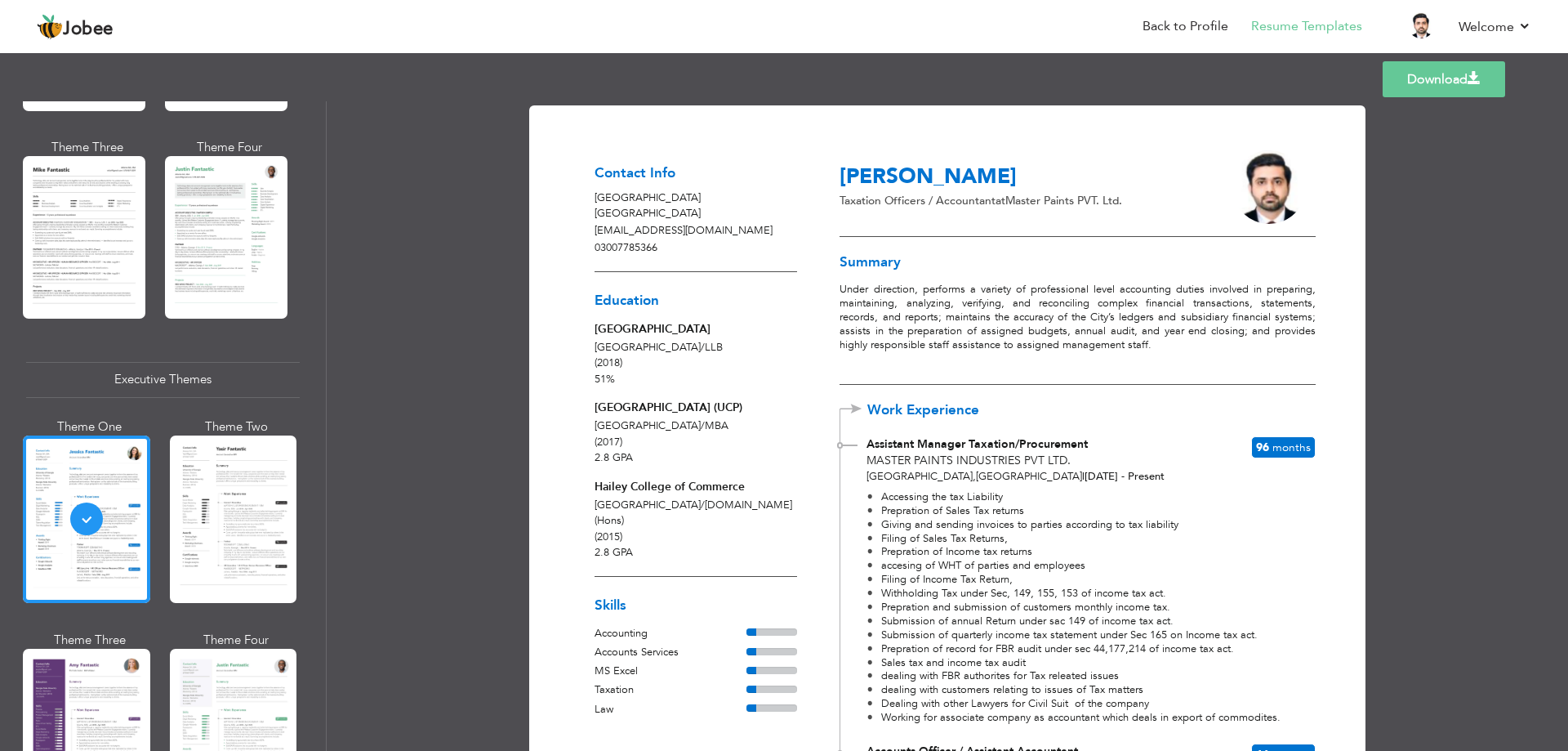
click at [56, 707] on div at bounding box center [86, 732] width 127 height 168
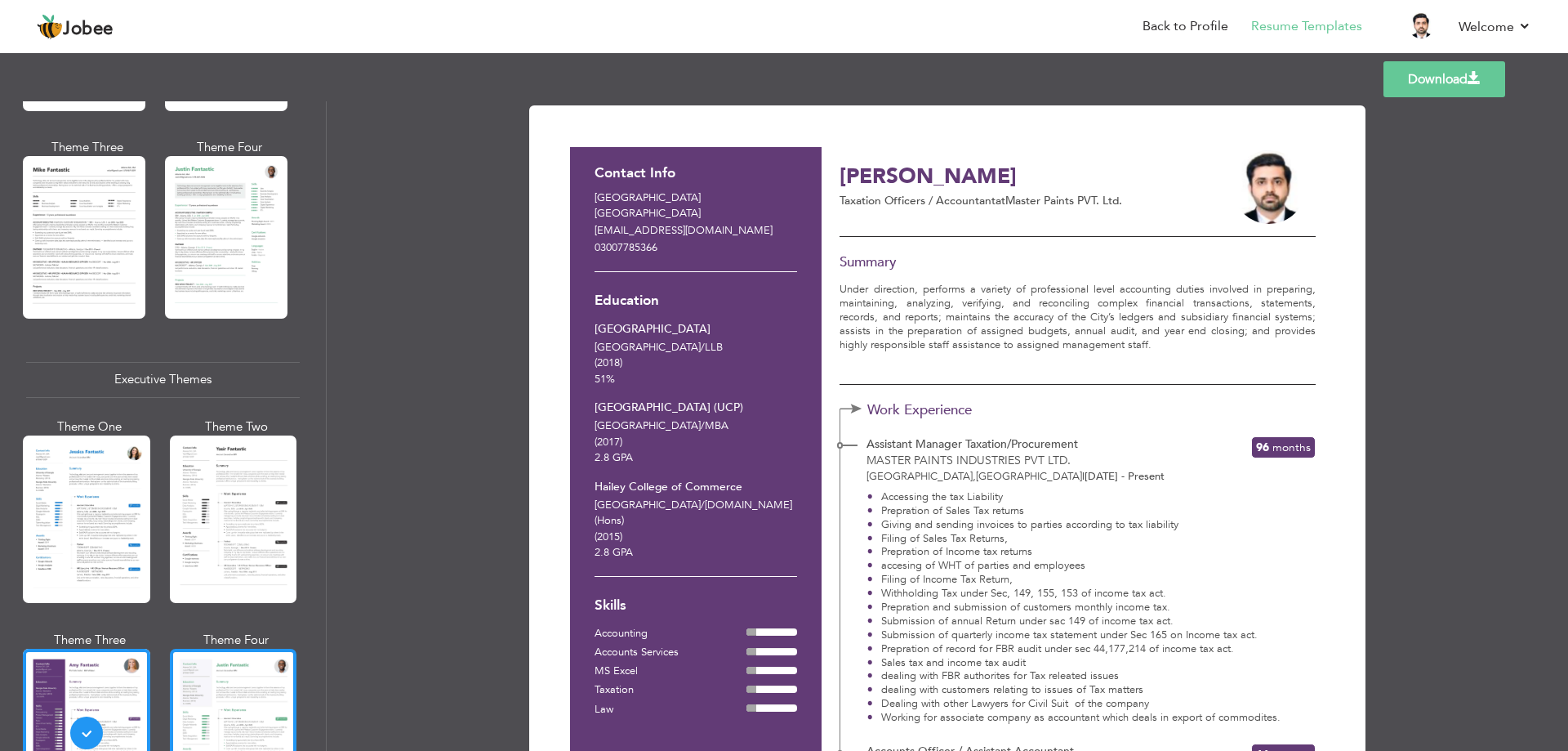
click at [247, 689] on div at bounding box center [233, 732] width 127 height 168
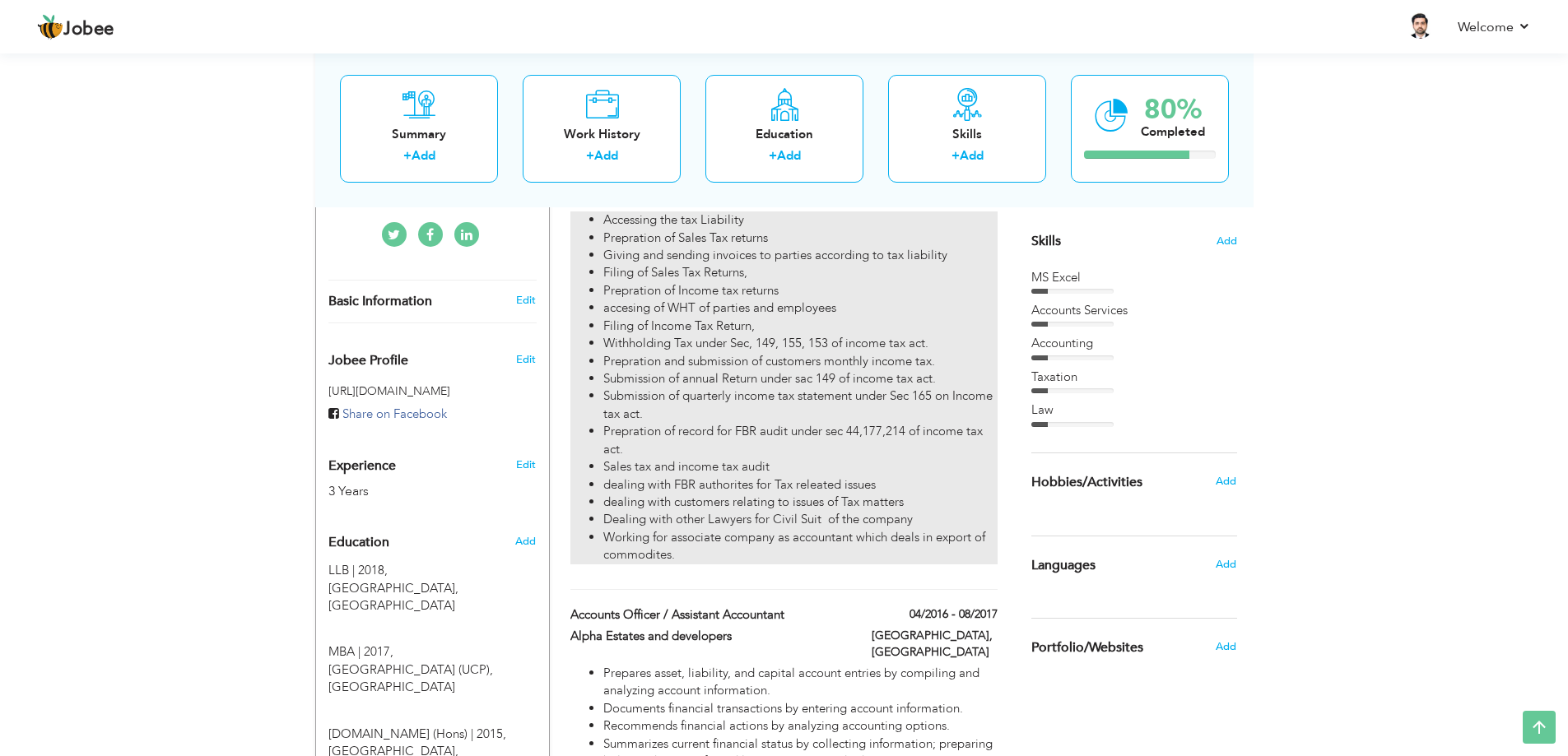
scroll to position [576, 0]
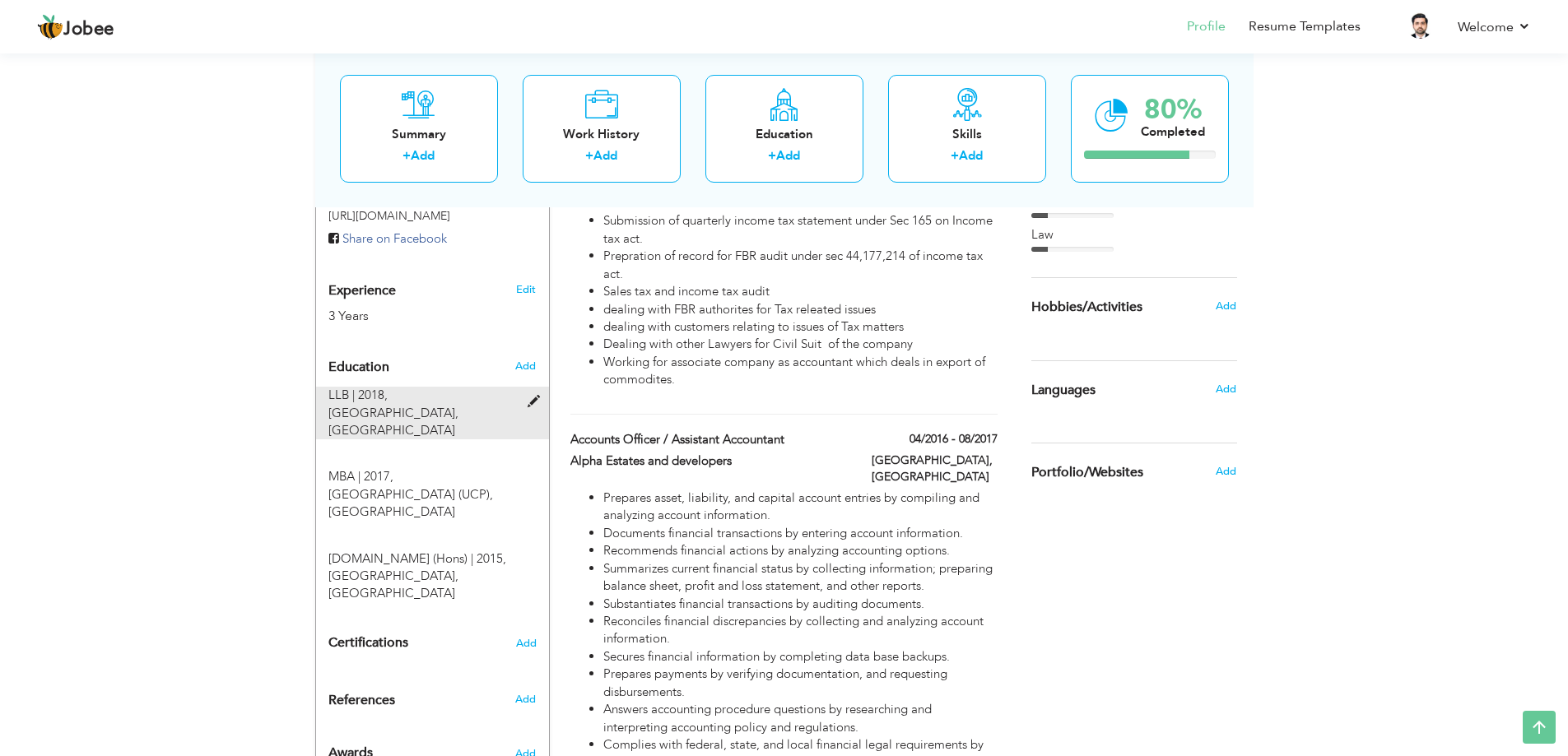
click at [532, 396] on span at bounding box center [538, 401] width 21 height 12
type input "LLB"
type input "2018"
type input "University of the Punjab"
type input "51"
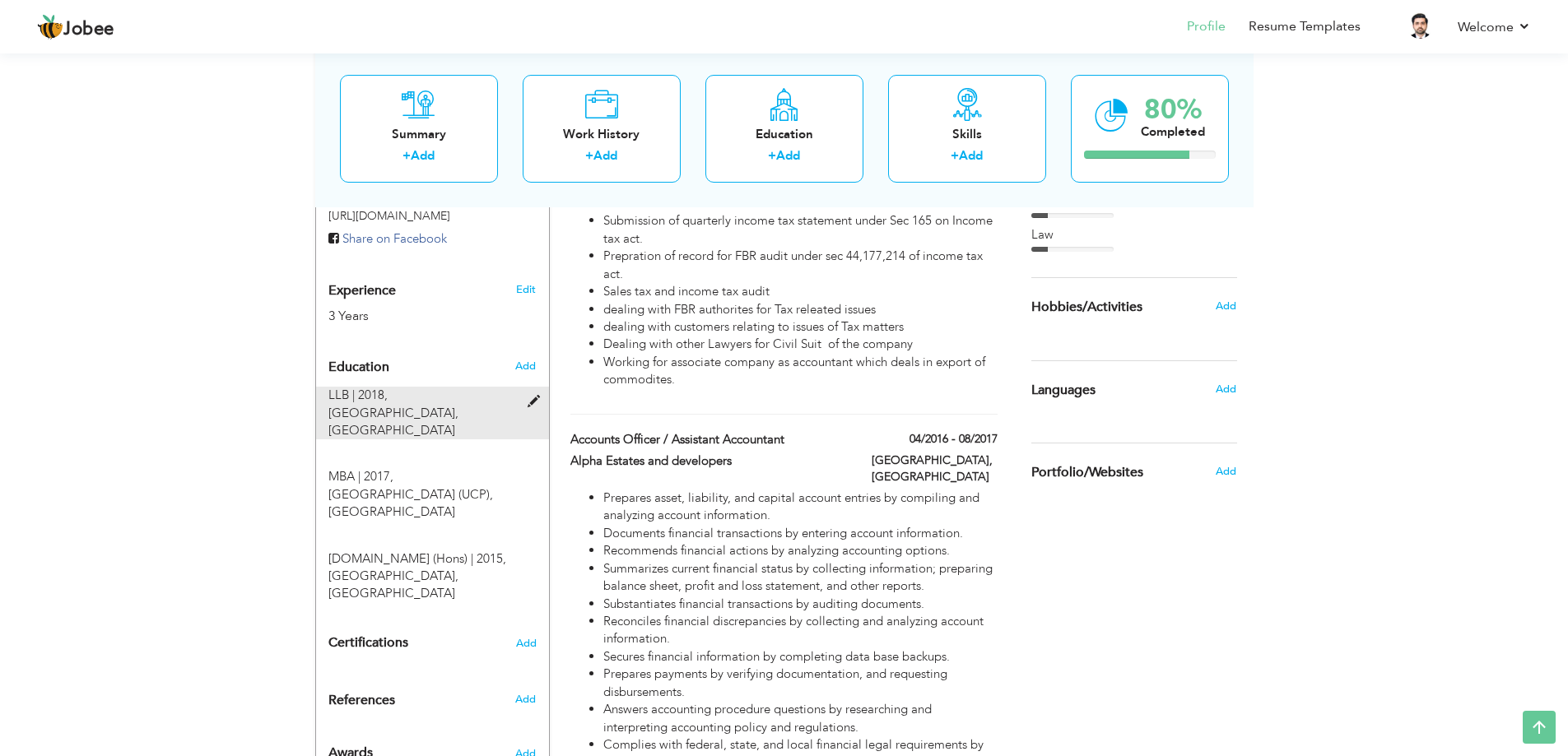
radio input "true"
type input "[GEOGRAPHIC_DATA]"
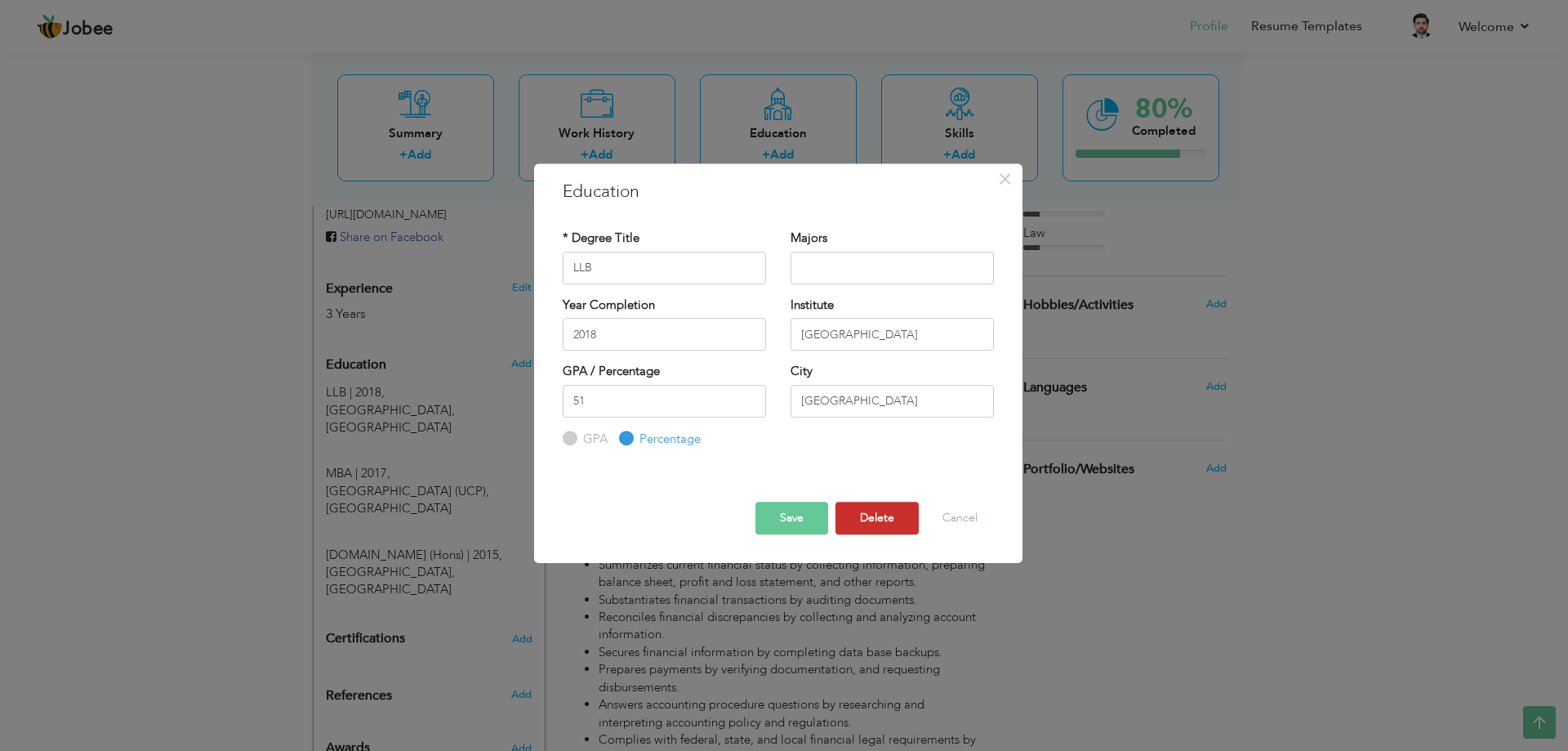
click at [866, 525] on button "Delete" at bounding box center [878, 517] width 83 height 32
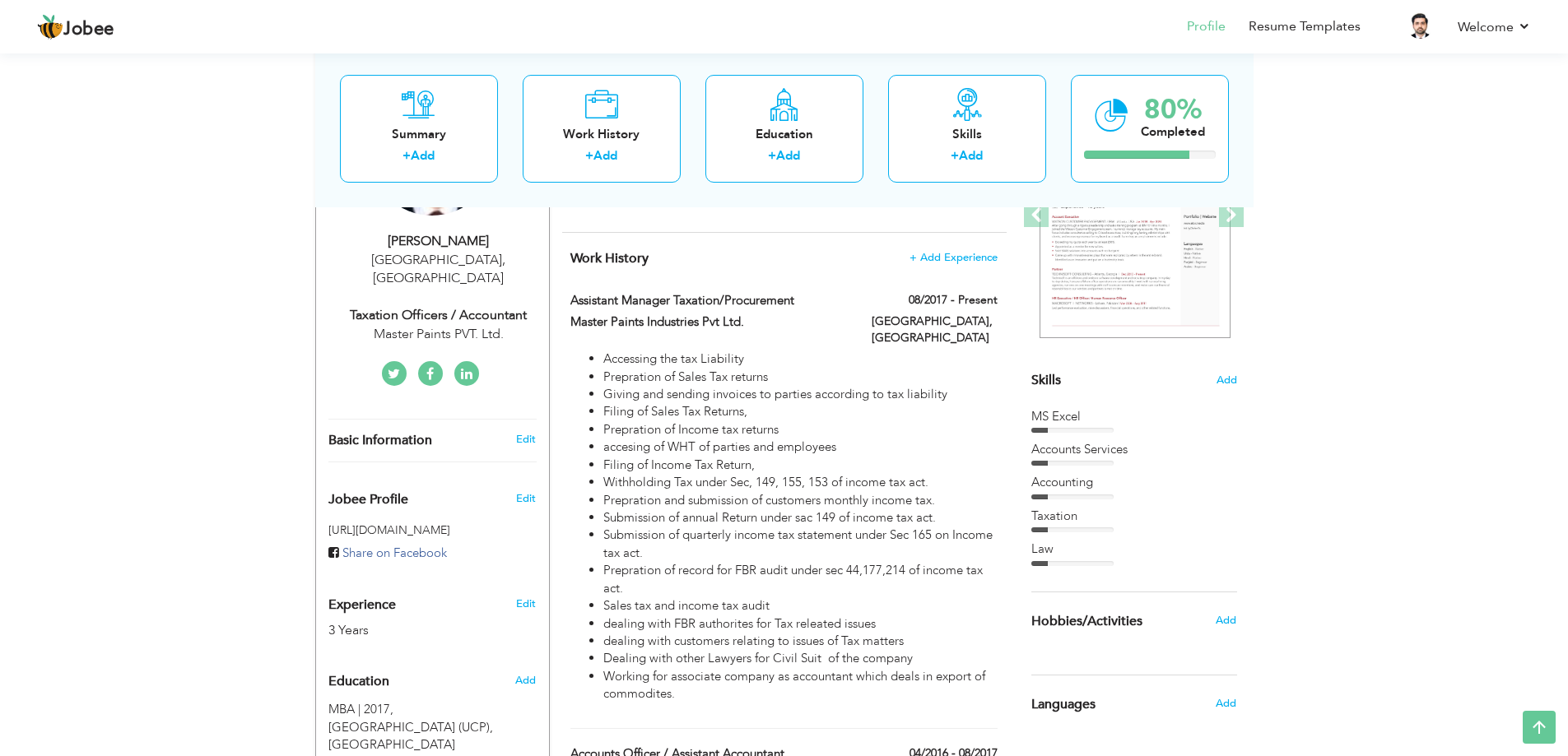
scroll to position [329, 0]
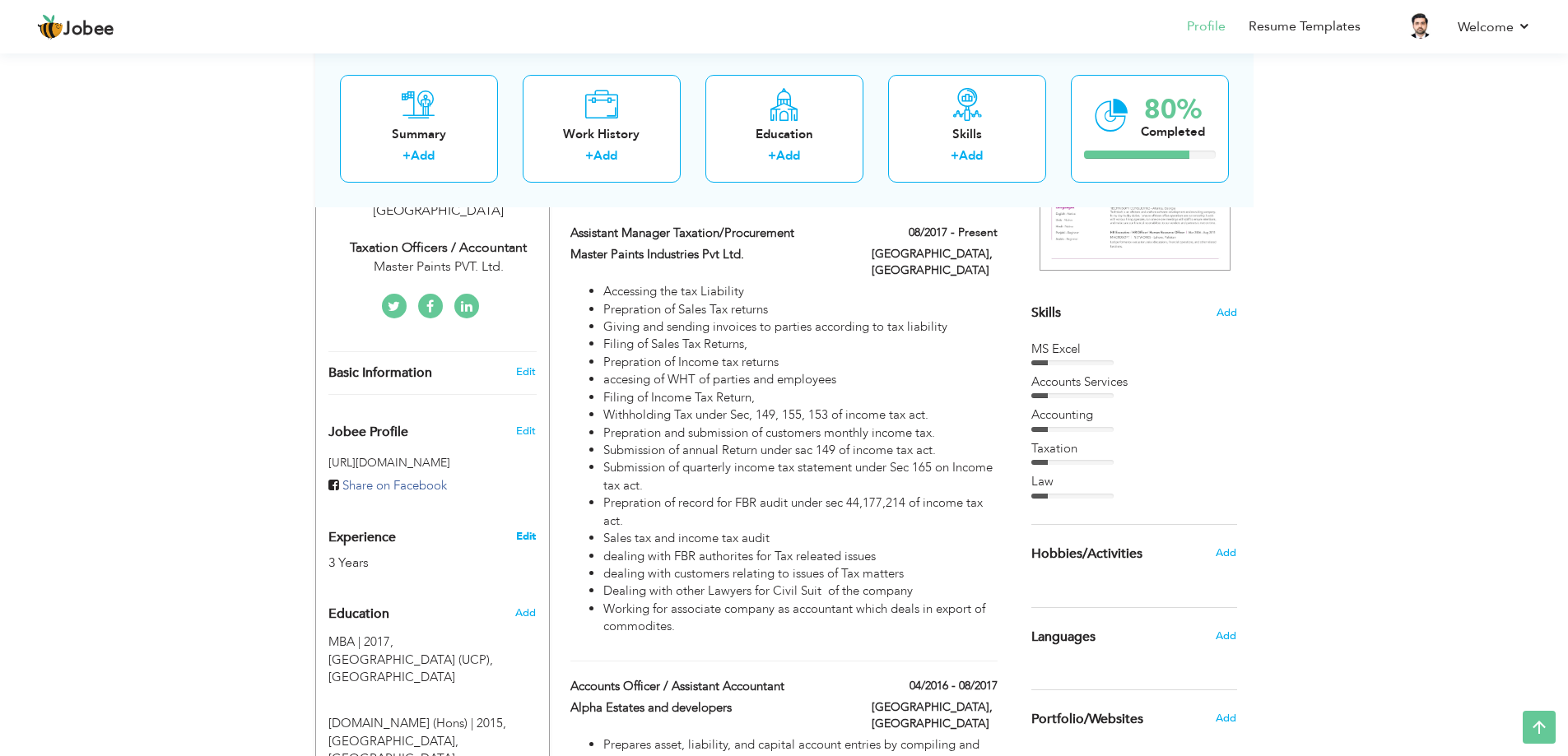
click at [527, 529] on link "Edit" at bounding box center [526, 537] width 20 height 15
type input "Mushtaq"
type input "[PERSON_NAME]"
type input "03007785366"
select select "number:166"
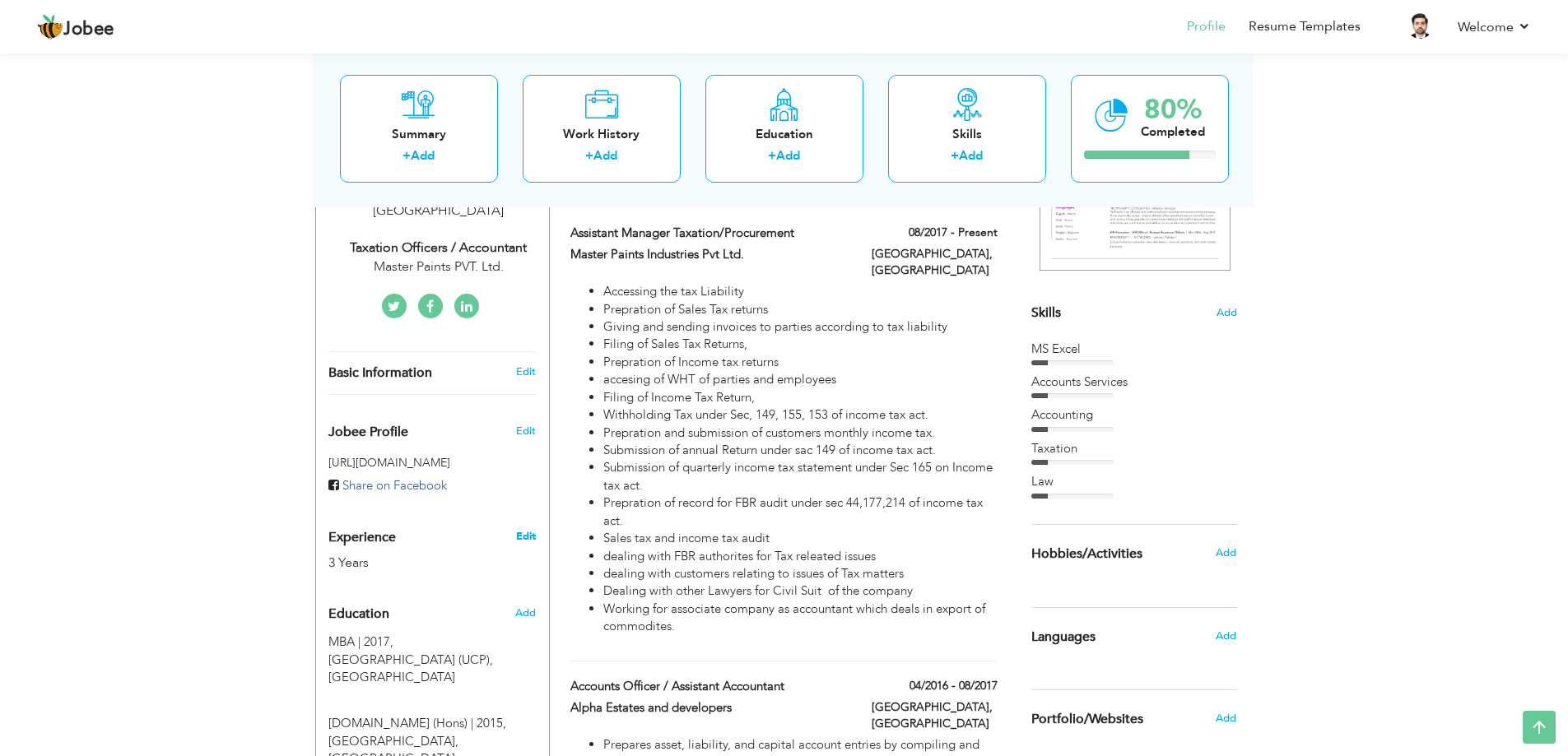
type input "[GEOGRAPHIC_DATA]"
select select "number:5"
type input "Master Paints PVT. Ltd."
type input "Taxation officers / Accountant"
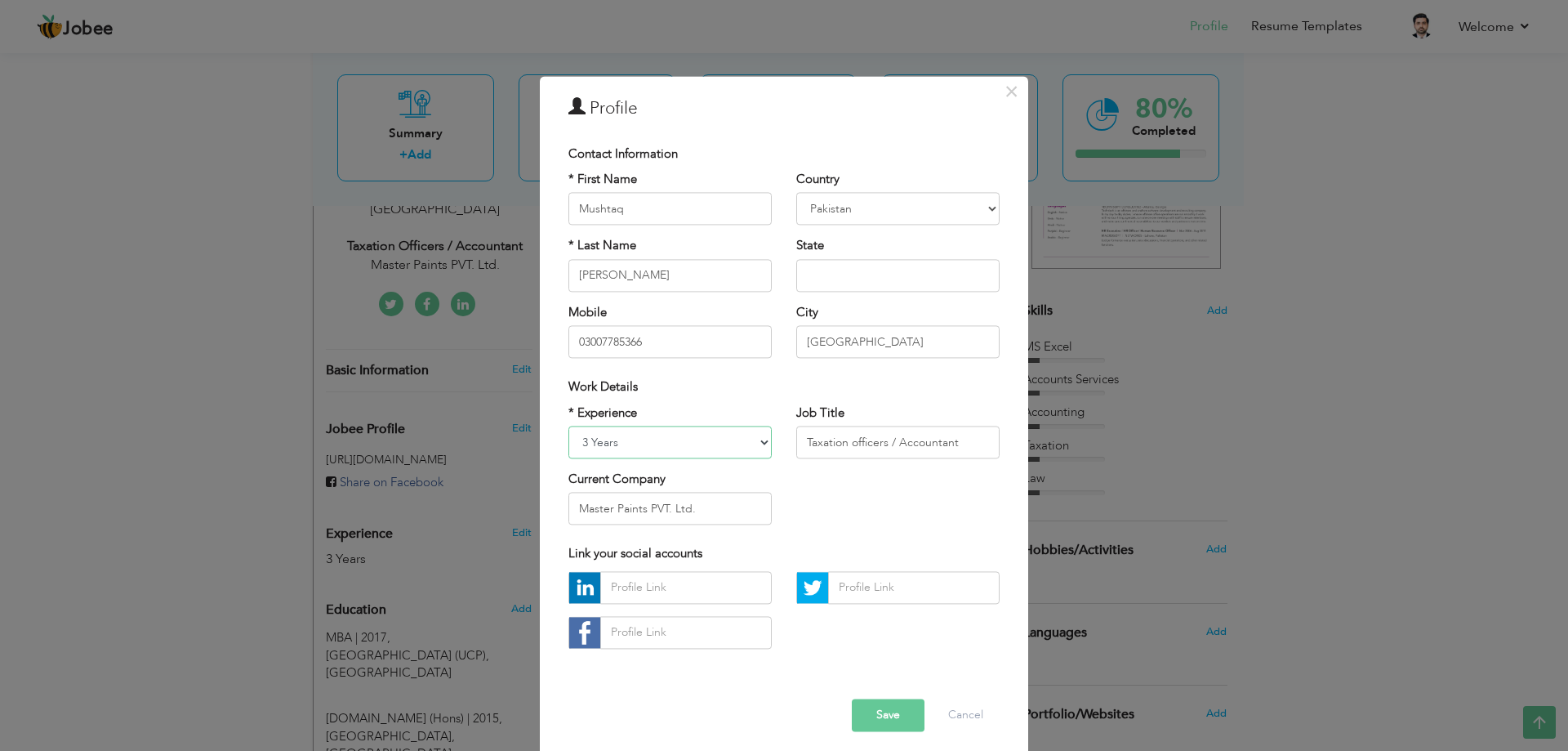
click at [703, 444] on select "Entry Level Less than 1 Year 1 Year 2 Years 3 Years 4 Years 5 Years 6 Years 7 Y…" at bounding box center [669, 441] width 203 height 32
select select "number:10"
click at [568, 426] on select "Entry Level Less than 1 Year 1 Year 2 Years 3 Years 4 Years 5 Years 6 Years 7 Y…" at bounding box center [669, 441] width 203 height 32
click at [868, 719] on button "Save" at bounding box center [888, 714] width 72 height 32
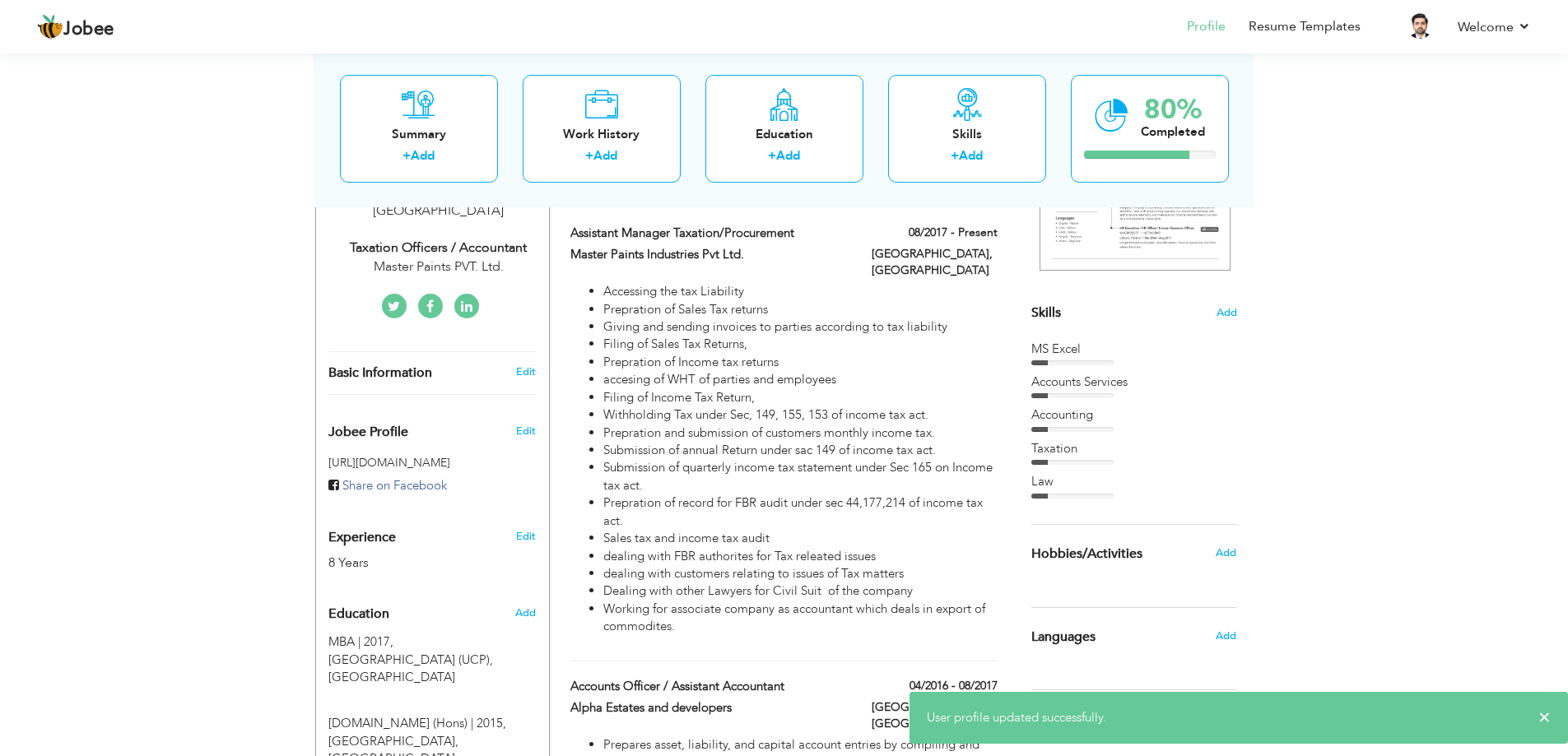
click at [1552, 715] on div "× User profile updated successfully." at bounding box center [1238, 718] width 658 height 52
click at [1543, 719] on span "×" at bounding box center [1544, 718] width 12 height 17
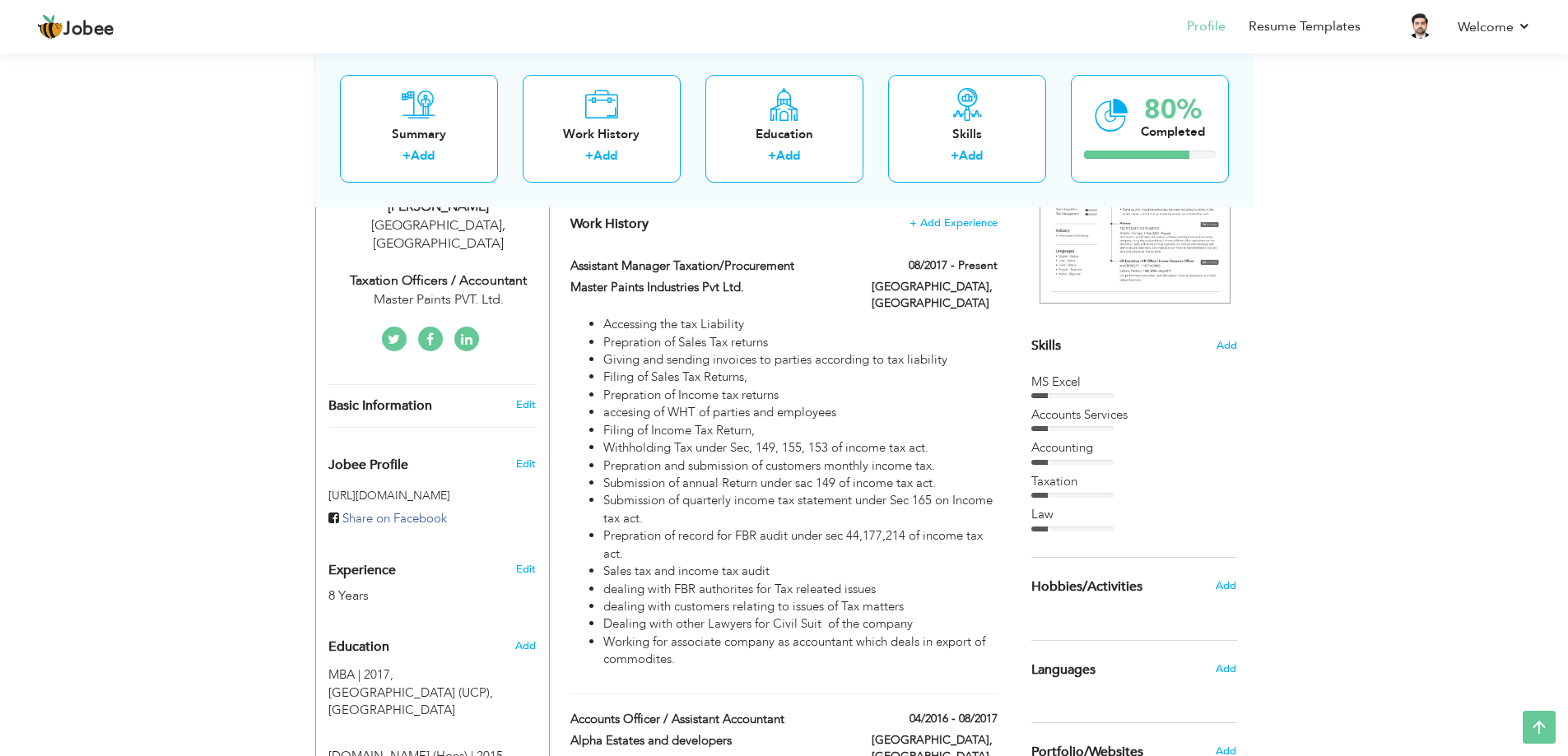
scroll to position [0, 0]
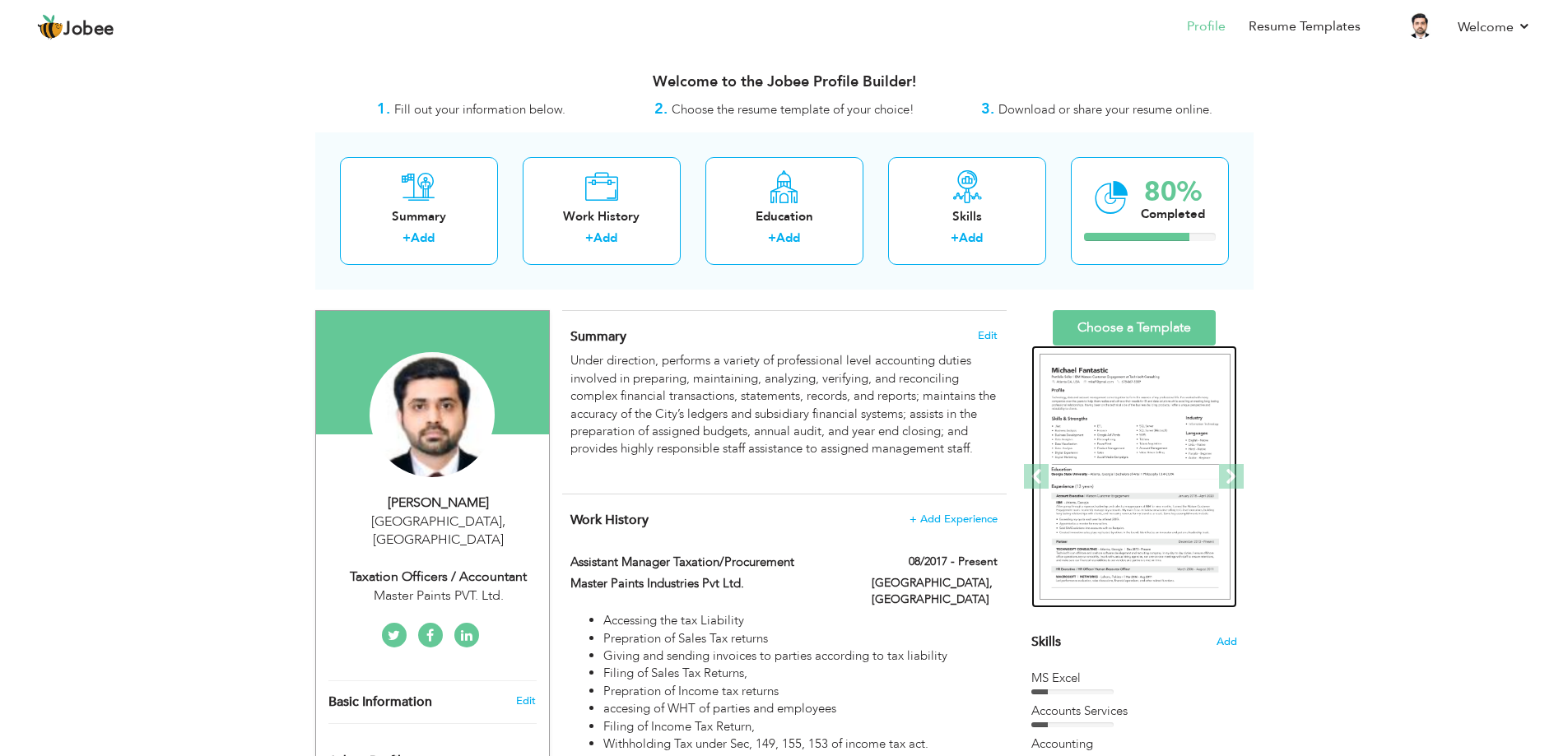
click at [1152, 456] on img at bounding box center [1135, 477] width 191 height 246
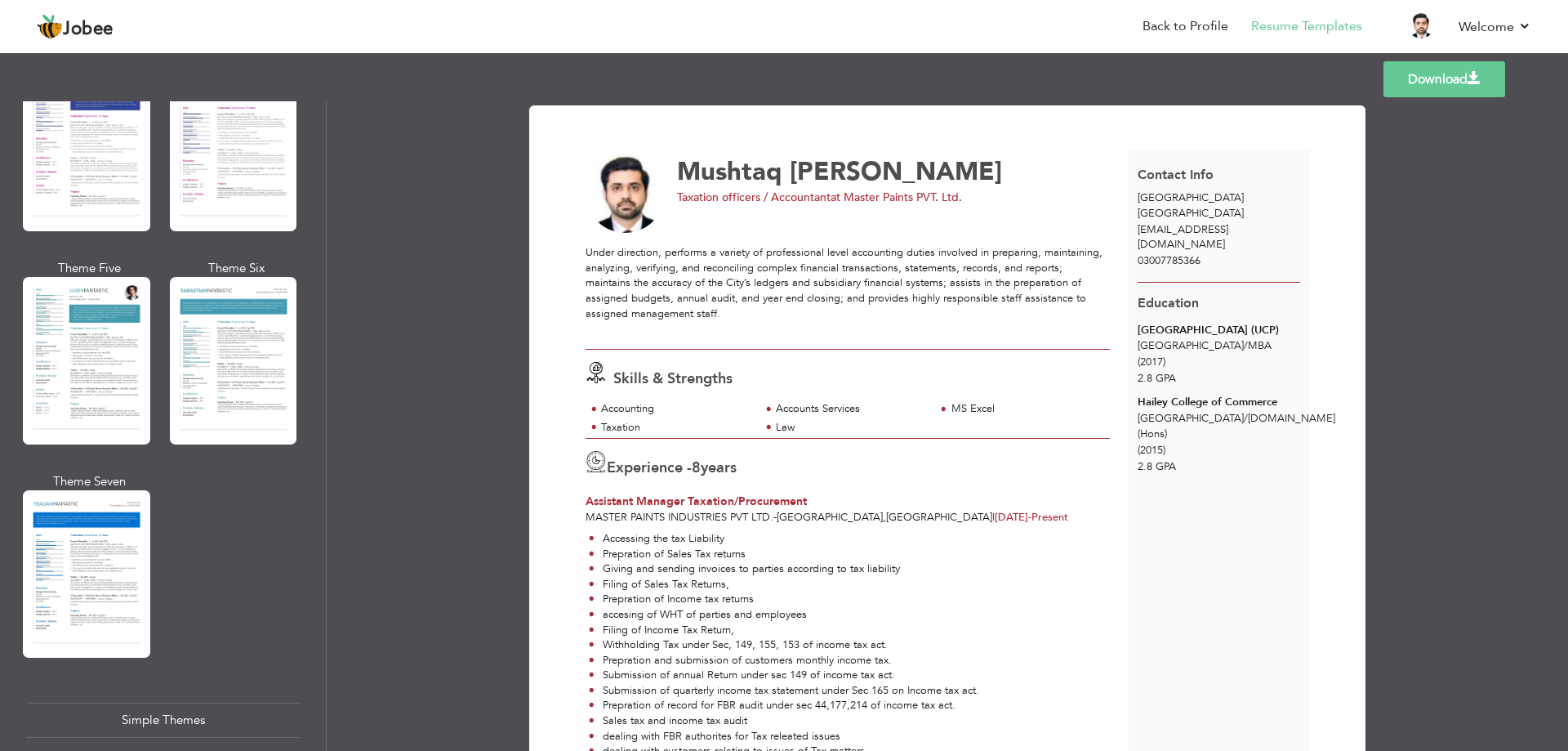
scroll to position [2124, 0]
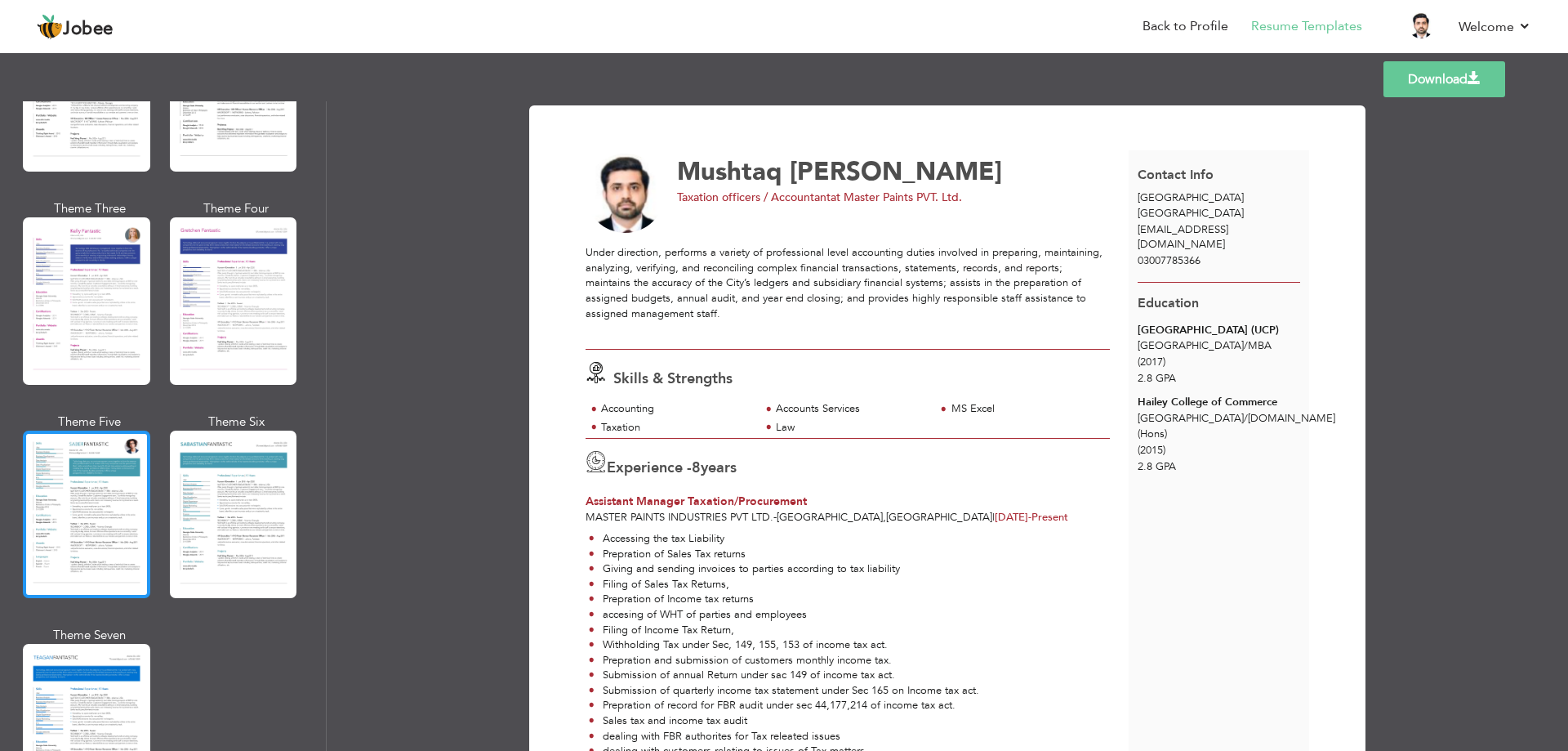
click at [115, 503] on div at bounding box center [86, 514] width 127 height 168
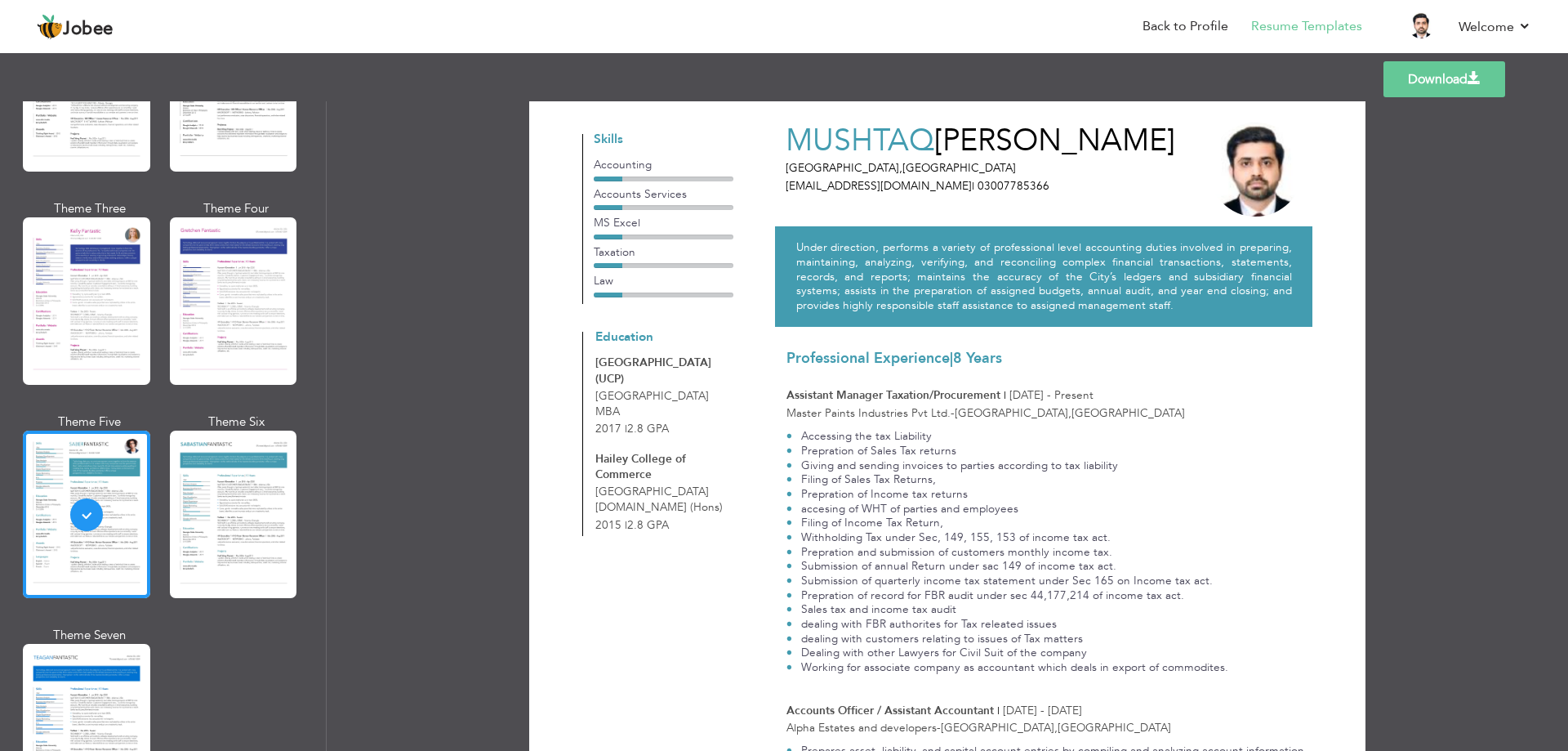
scroll to position [0, 0]
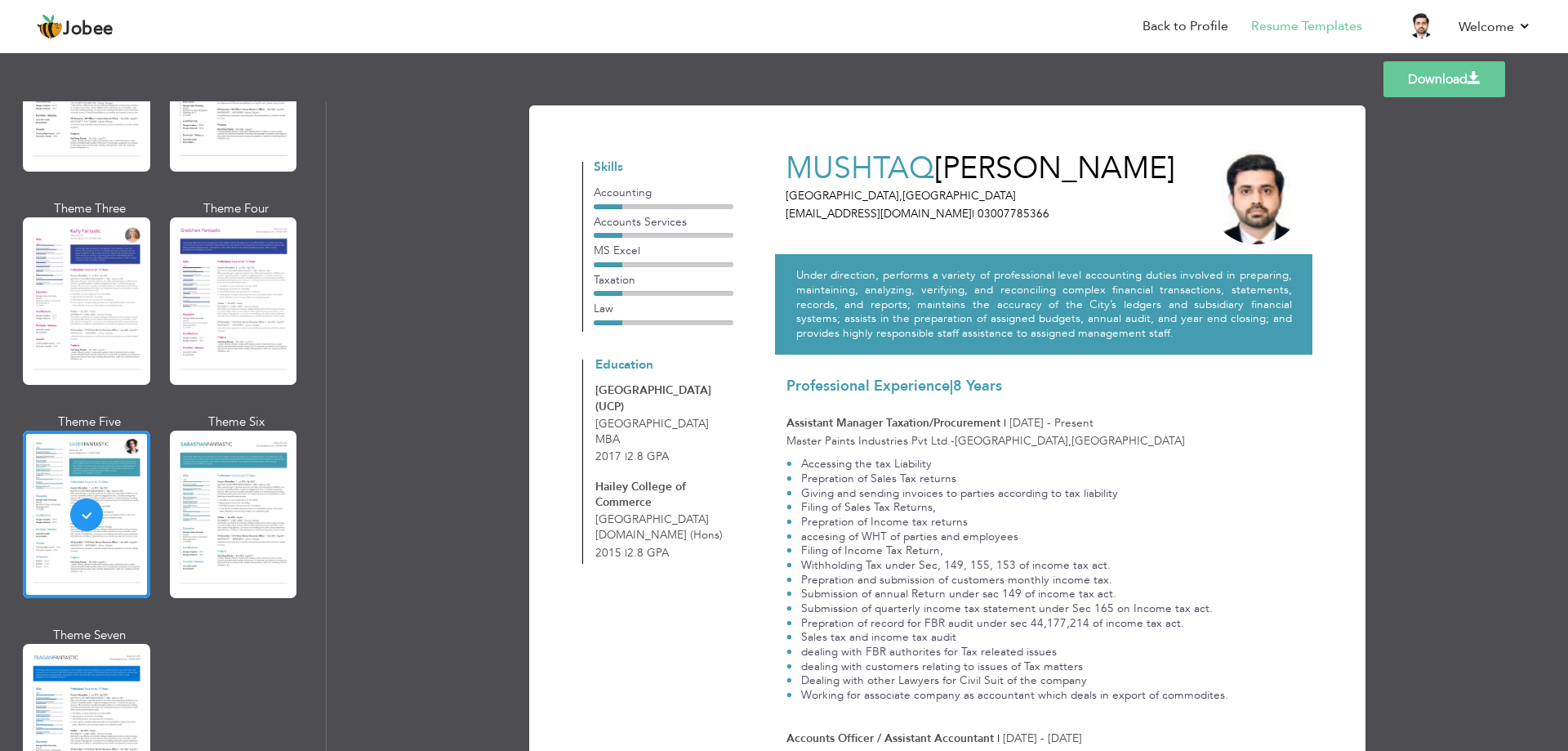
click at [1410, 83] on link "Download" at bounding box center [1444, 79] width 121 height 36
